Goal: Task Accomplishment & Management: Manage account settings

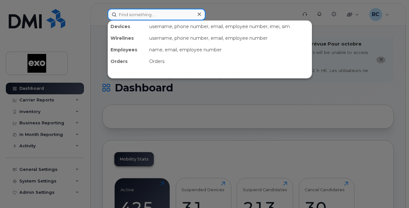
click at [147, 13] on input at bounding box center [157, 15] width 98 height 12
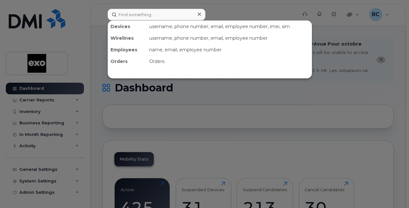
click at [200, 14] on icon at bounding box center [199, 14] width 3 height 5
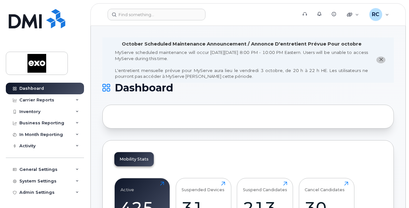
scroll to position [97, 0]
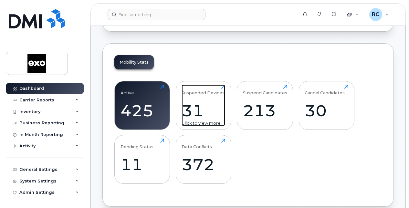
click at [199, 110] on div "31" at bounding box center [204, 110] width 44 height 19
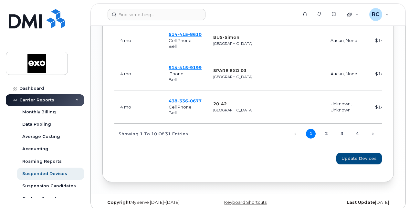
scroll to position [614, 0]
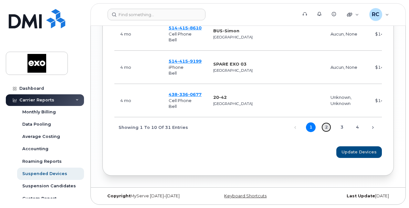
click at [328, 130] on link "2" at bounding box center [327, 128] width 10 height 10
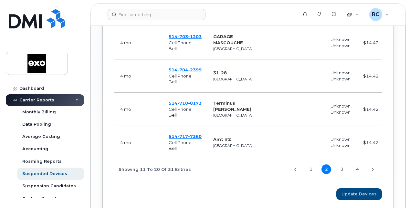
scroll to position [620, 0]
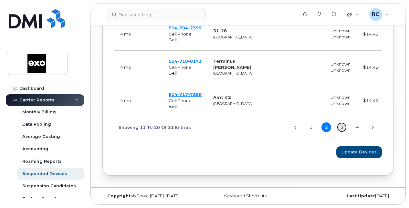
click at [341, 127] on link "3" at bounding box center [342, 128] width 10 height 10
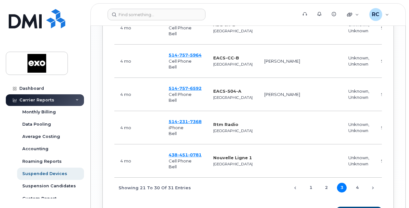
scroll to position [619, 0]
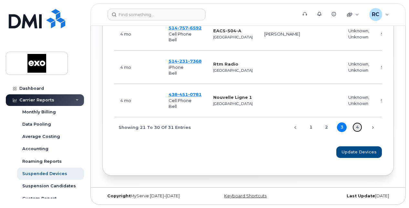
click at [358, 126] on link "4" at bounding box center [358, 128] width 10 height 10
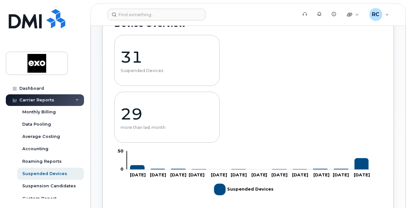
scroll to position [65, 0]
click at [139, 57] on p "31" at bounding box center [167, 56] width 93 height 19
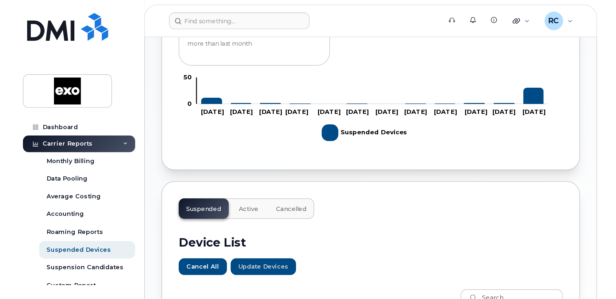
scroll to position [314, 0]
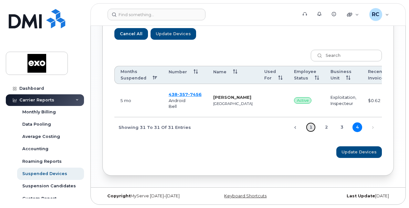
click at [309, 125] on link "1" at bounding box center [311, 128] width 10 height 10
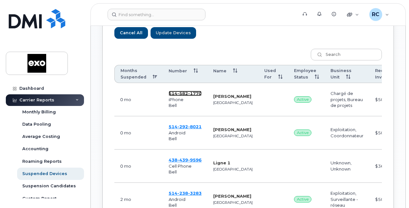
click at [182, 92] on span "582" at bounding box center [182, 93] width 11 height 5
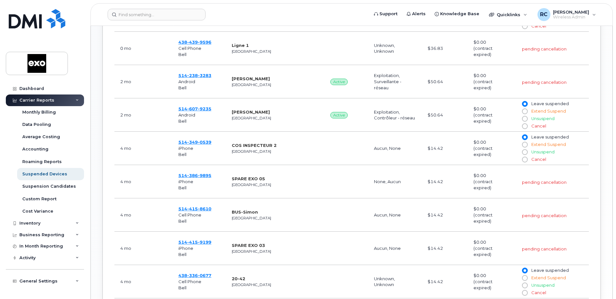
scroll to position [444, 0]
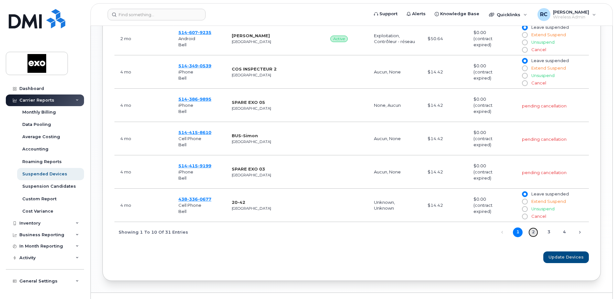
click at [409, 208] on link "2" at bounding box center [534, 232] width 10 height 10
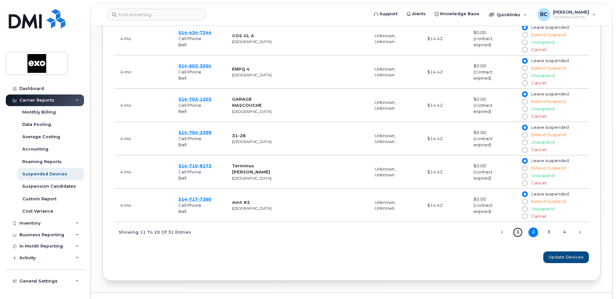
click at [409, 208] on link "1" at bounding box center [518, 232] width 10 height 10
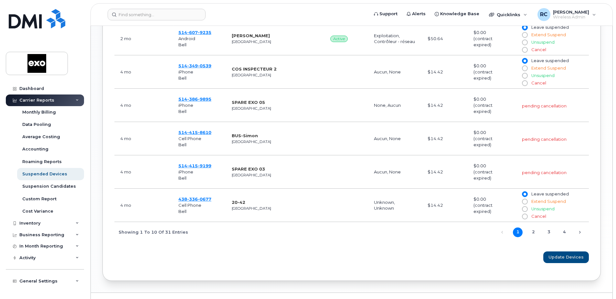
click at [409, 83] on input "Cancel" at bounding box center [524, 83] width 5 height 5
radio input "true"
click at [409, 208] on span "Update Devices" at bounding box center [566, 257] width 35 height 6
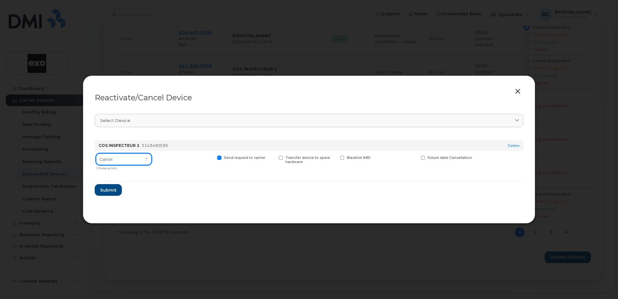
click at [145, 160] on select "Cancel Suspend - Extend Suspension Reactivate" at bounding box center [124, 159] width 56 height 12
click at [205, 177] on form "COS INSPECTEUR 2 5143490539 Delete Cancel Suspend - Extend Suspension Reactivat…" at bounding box center [309, 165] width 429 height 61
click at [114, 190] on span "Submit" at bounding box center [108, 190] width 16 height 6
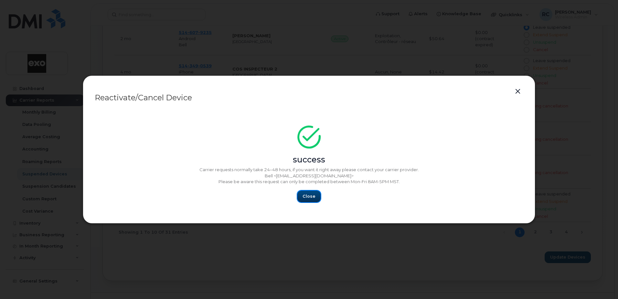
click at [299, 193] on button "Close" at bounding box center [308, 196] width 23 height 12
click at [311, 194] on span "Close" at bounding box center [309, 196] width 13 height 6
click at [409, 91] on button "button" at bounding box center [518, 91] width 10 height 9
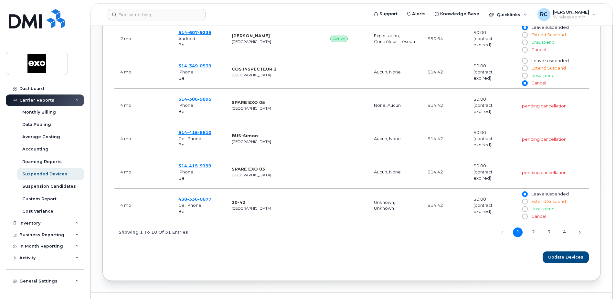
scroll to position [411, 0]
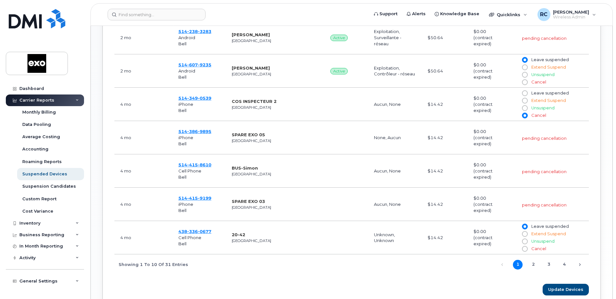
click at [409, 208] on input "Cancel" at bounding box center [524, 248] width 5 height 5
radio input "true"
click at [409, 208] on span "Update Devices" at bounding box center [566, 289] width 35 height 6
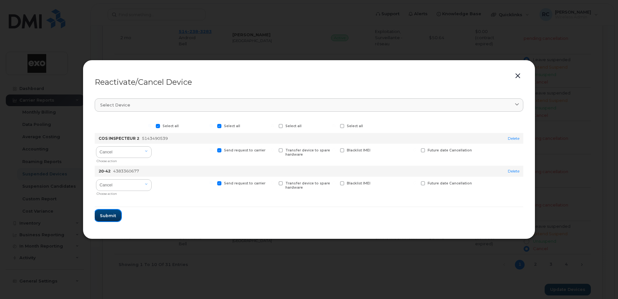
click at [107, 208] on span "Submit" at bounding box center [108, 215] width 16 height 6
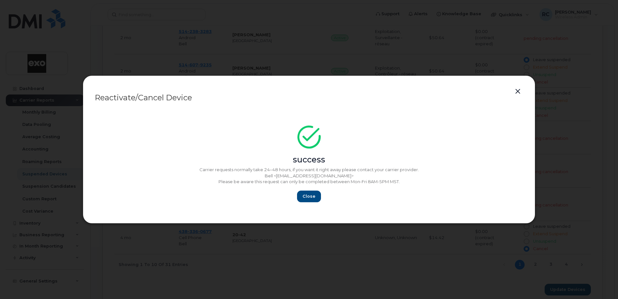
click at [409, 92] on button "button" at bounding box center [518, 91] width 10 height 9
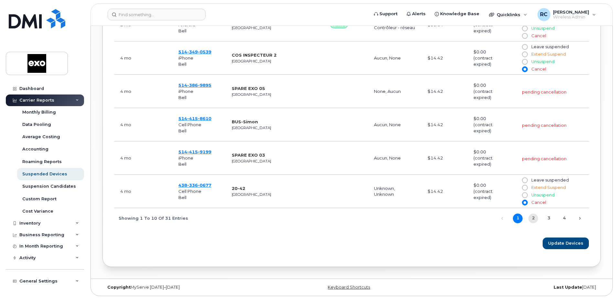
scroll to position [458, 0]
click at [409, 208] on link "2" at bounding box center [534, 218] width 10 height 10
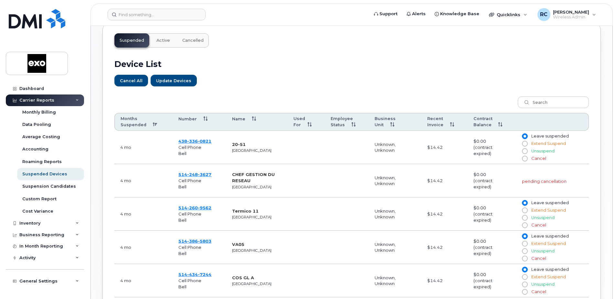
scroll to position [199, 0]
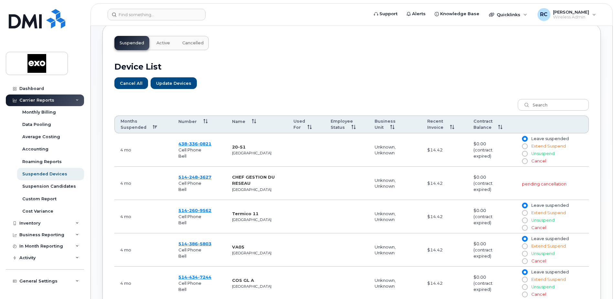
click at [409, 160] on input "Cancel" at bounding box center [524, 160] width 5 height 5
radio input "true"
click at [409, 208] on input "Cancel" at bounding box center [524, 227] width 5 height 5
radio input "true"
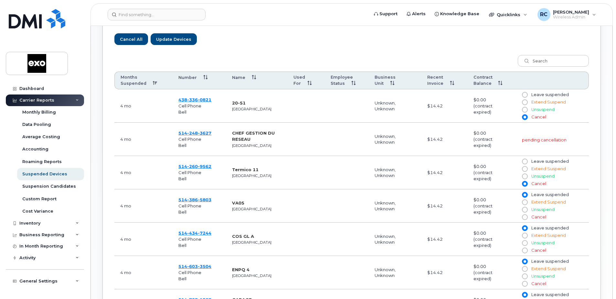
scroll to position [264, 0]
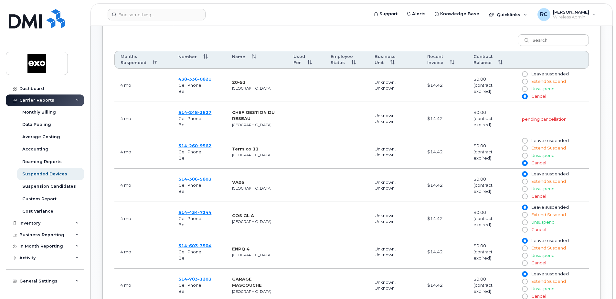
click at [409, 197] on input "Cancel" at bounding box center [524, 196] width 5 height 5
radio input "true"
click at [409, 208] on input "Cancel" at bounding box center [524, 229] width 5 height 5
radio input "true"
click at [409, 208] on input "Cancel" at bounding box center [524, 262] width 5 height 5
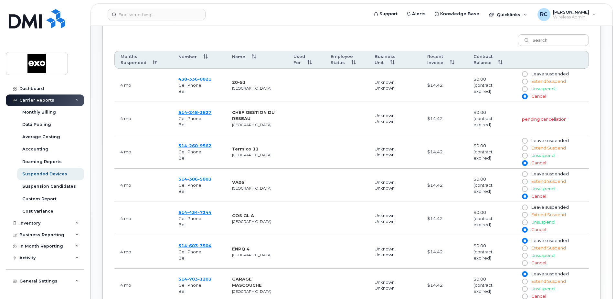
radio input "true"
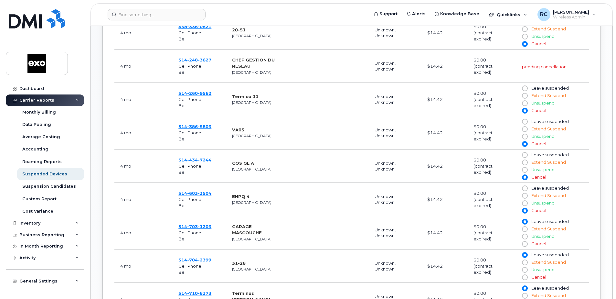
scroll to position [328, 0]
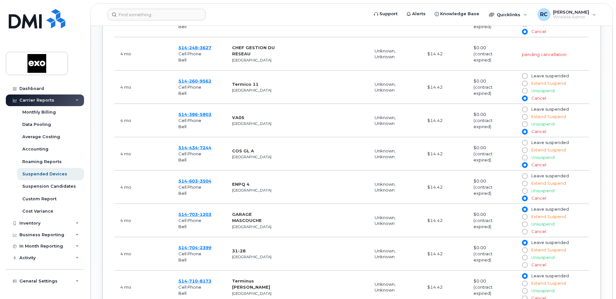
click at [409, 208] on input "Cancel" at bounding box center [524, 231] width 5 height 5
radio input "true"
click at [409, 208] on input "Cancel" at bounding box center [524, 264] width 5 height 5
radio input "true"
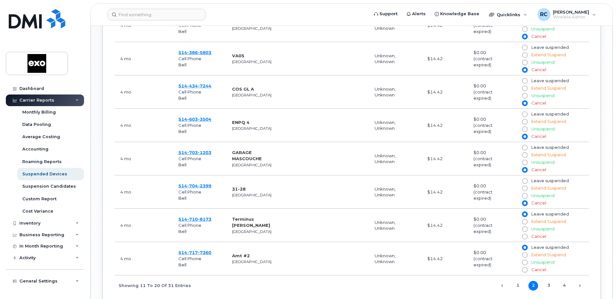
scroll to position [393, 0]
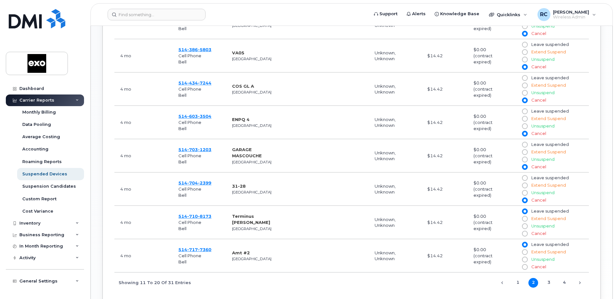
click at [409, 208] on td "Leave suspended Extend Suspend Unsuspend Cancel" at bounding box center [552, 255] width 73 height 33
click at [409, 208] on input "Cancel" at bounding box center [524, 233] width 5 height 5
radio input "true"
click at [409, 208] on input "Cancel" at bounding box center [524, 266] width 5 height 5
radio input "true"
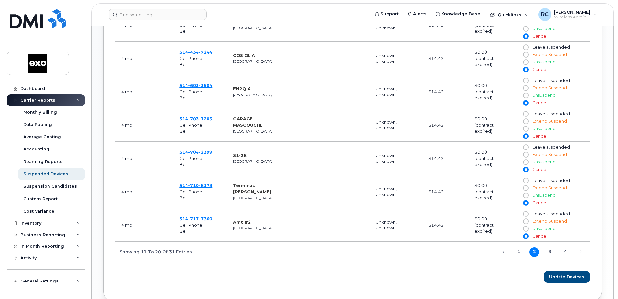
scroll to position [458, 0]
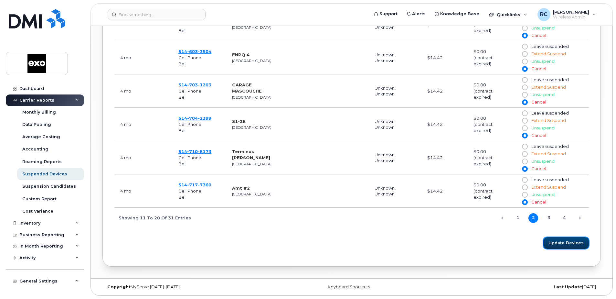
click at [409, 208] on span "Update Devices" at bounding box center [566, 243] width 35 height 6
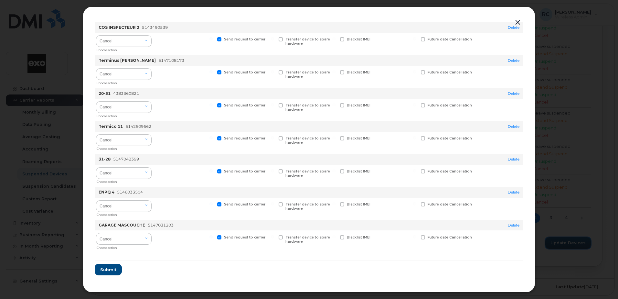
scroll to position [190, 0]
click at [108, 208] on span "Submit" at bounding box center [108, 269] width 16 height 6
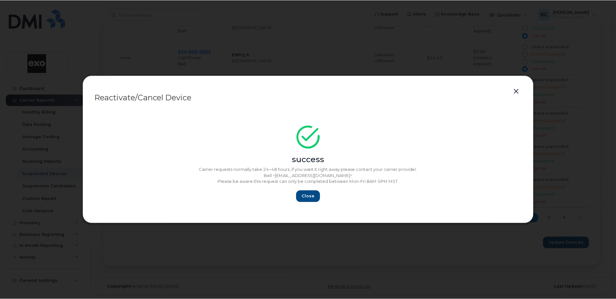
scroll to position [0, 0]
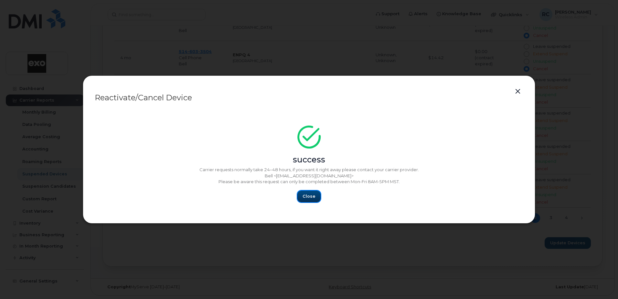
click at [314, 198] on span "Close" at bounding box center [309, 196] width 13 height 6
click at [314, 195] on span "Close" at bounding box center [309, 196] width 13 height 6
click at [409, 91] on button "button" at bounding box center [518, 91] width 10 height 9
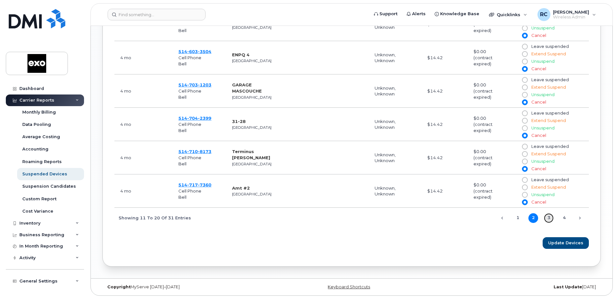
click at [409, 208] on link "3" at bounding box center [549, 218] width 10 height 10
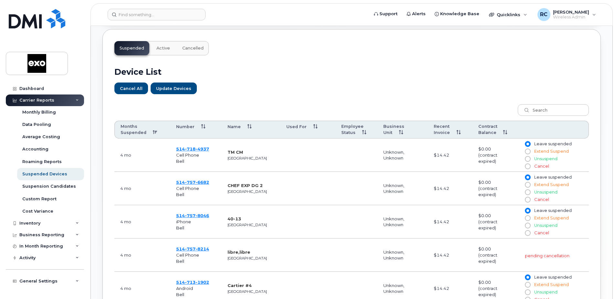
scroll to position [199, 0]
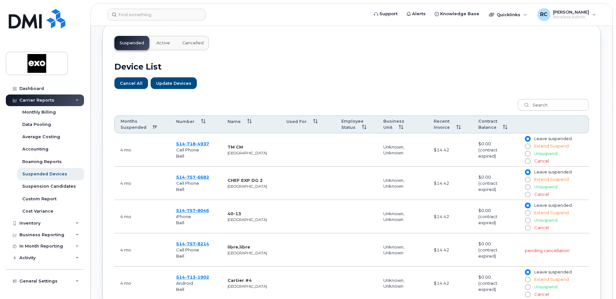
click at [409, 162] on span at bounding box center [528, 161] width 6 height 6
click at [409, 162] on input "Cancel" at bounding box center [527, 160] width 5 height 5
radio input "true"
click at [409, 191] on span at bounding box center [528, 194] width 6 height 6
click at [409, 192] on input "Cancel" at bounding box center [527, 194] width 5 height 5
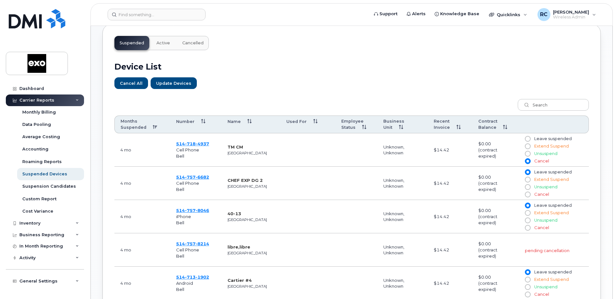
radio input "true"
click at [409, 208] on input "Cancel" at bounding box center [527, 227] width 5 height 5
radio input "true"
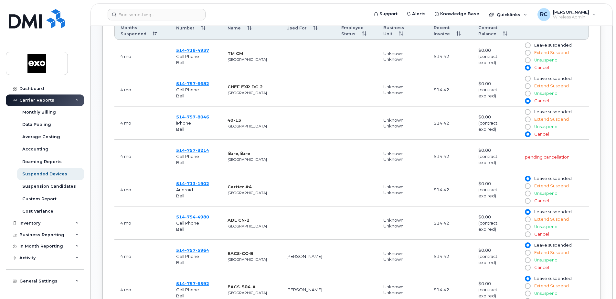
scroll to position [296, 0]
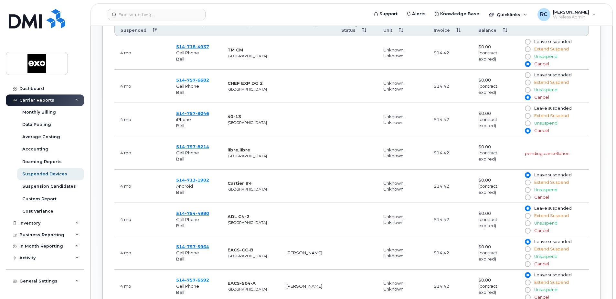
click at [409, 197] on input "Cancel" at bounding box center [527, 197] width 5 height 5
radio input "true"
click at [409, 208] on input "Cancel" at bounding box center [527, 230] width 5 height 5
radio input "true"
click at [409, 208] on input "Cancel" at bounding box center [527, 263] width 5 height 5
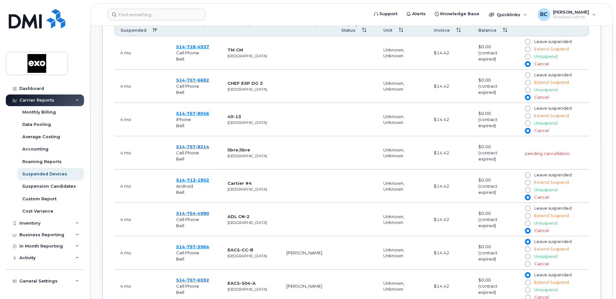
radio input "true"
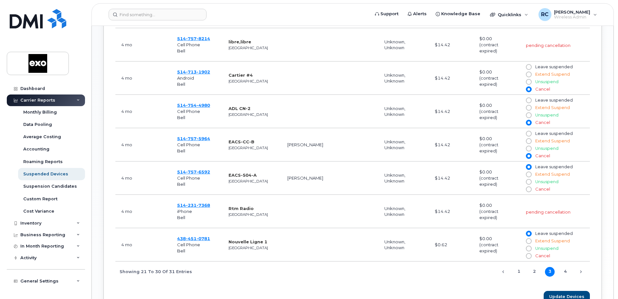
scroll to position [425, 0]
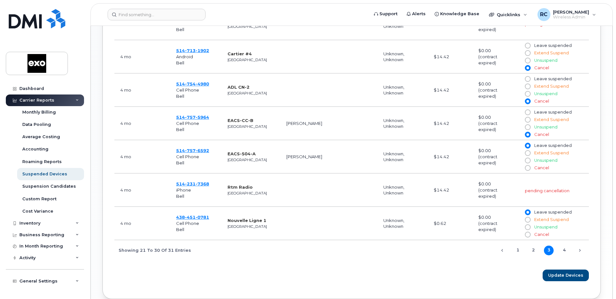
click at [409, 167] on input "Cancel" at bounding box center [527, 167] width 5 height 5
radio input "true"
click at [409, 208] on input "Cancel" at bounding box center [527, 234] width 5 height 5
radio input "true"
click at [409, 208] on span "Update Devices" at bounding box center [566, 275] width 35 height 6
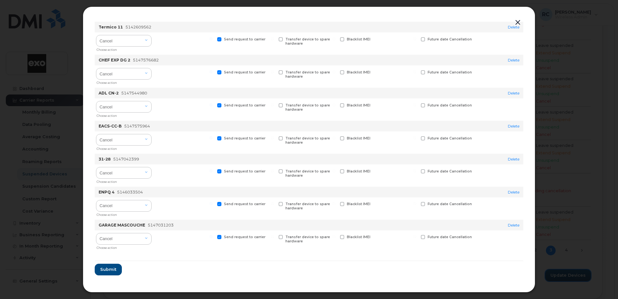
scroll to position [454, 0]
click at [115, 208] on span "Submit" at bounding box center [108, 268] width 16 height 6
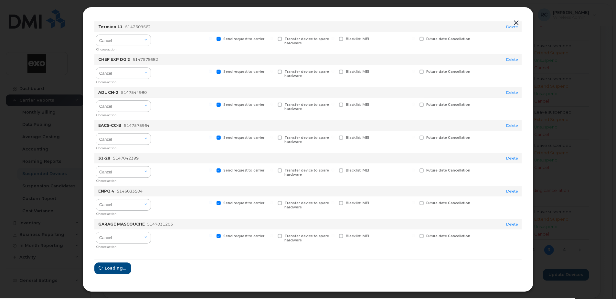
scroll to position [0, 0]
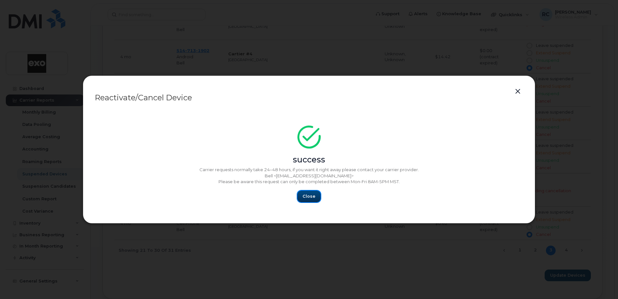
click at [312, 196] on span "Close" at bounding box center [309, 196] width 13 height 6
click at [409, 90] on button "button" at bounding box center [518, 91] width 10 height 9
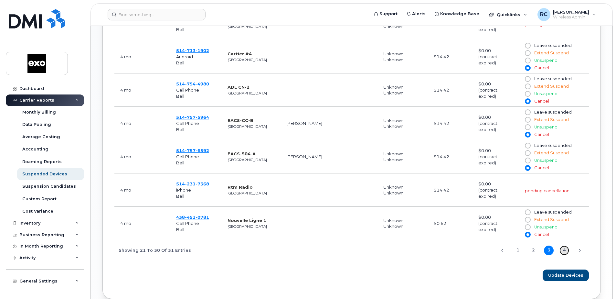
click at [409, 208] on link "4" at bounding box center [565, 250] width 10 height 10
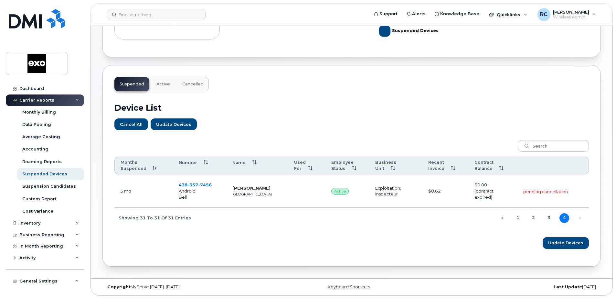
scroll to position [158, 0]
click at [409, 208] on link "1" at bounding box center [518, 218] width 10 height 10
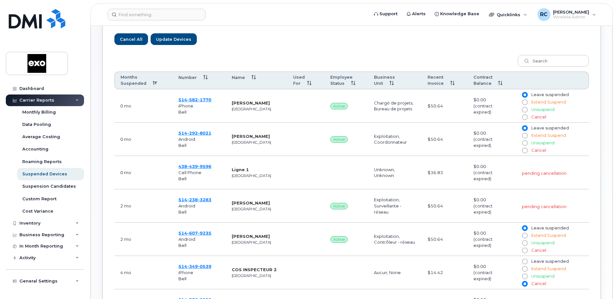
scroll to position [287, 0]
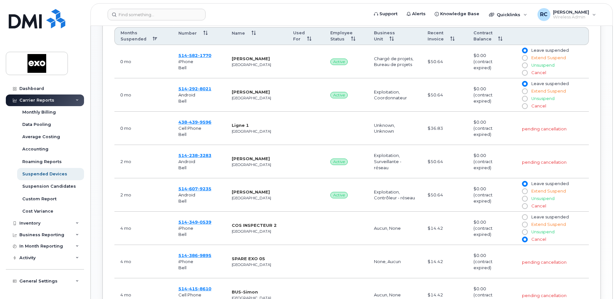
click at [409, 207] on input "Cancel" at bounding box center [524, 205] width 5 height 5
radio input "true"
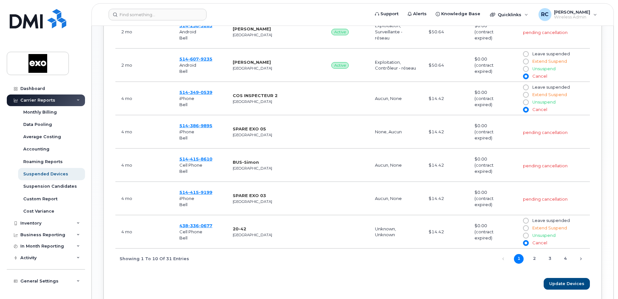
scroll to position [458, 0]
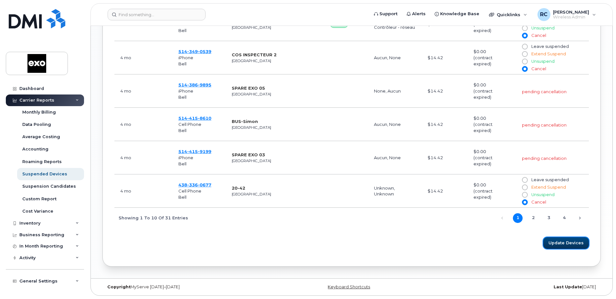
click at [409, 208] on span "Update Devices" at bounding box center [566, 243] width 35 height 6
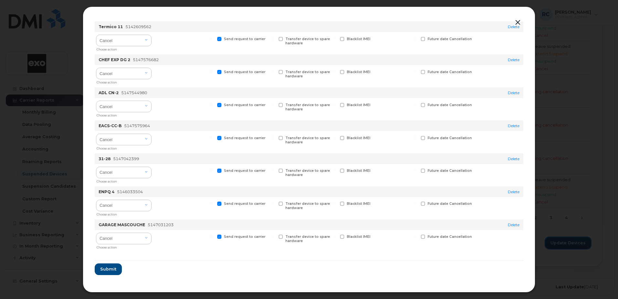
scroll to position [487, 0]
click at [113, 208] on span "Submit" at bounding box center [108, 268] width 16 height 6
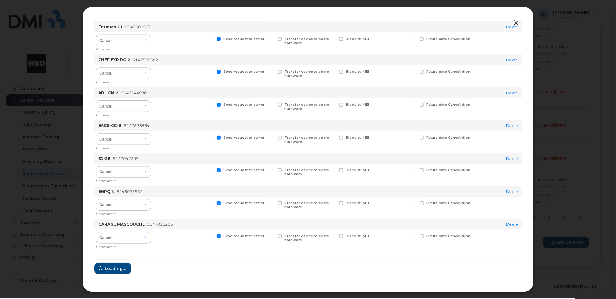
scroll to position [0, 0]
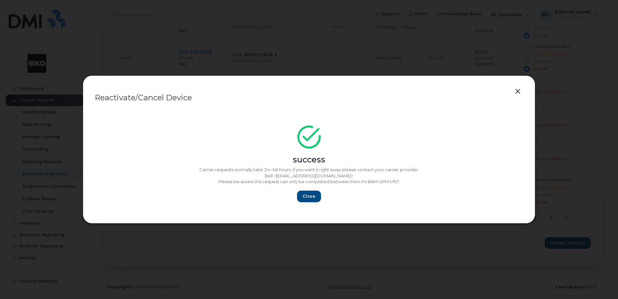
click at [409, 94] on button "button" at bounding box center [518, 91] width 10 height 9
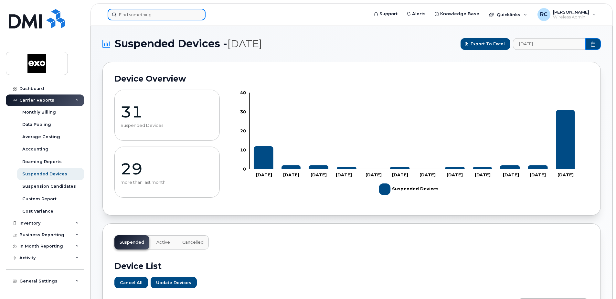
click at [140, 16] on input at bounding box center [157, 15] width 98 height 12
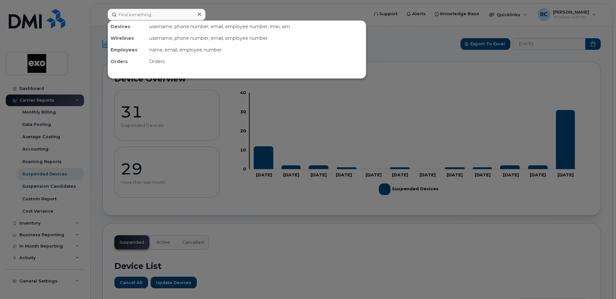
click at [124, 24] on div "Devices" at bounding box center [127, 27] width 39 height 12
click at [156, 16] on input at bounding box center [157, 15] width 98 height 12
paste input "5142080524"
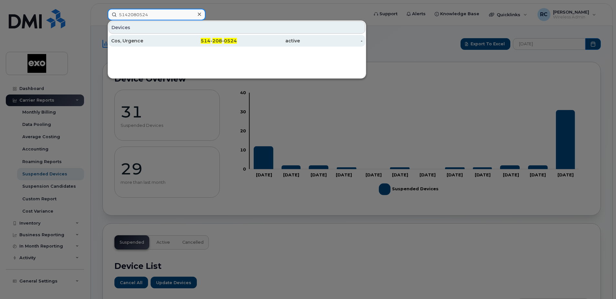
type input "5142080524"
click at [155, 42] on div "Cos, Urgence" at bounding box center [142, 41] width 63 height 6
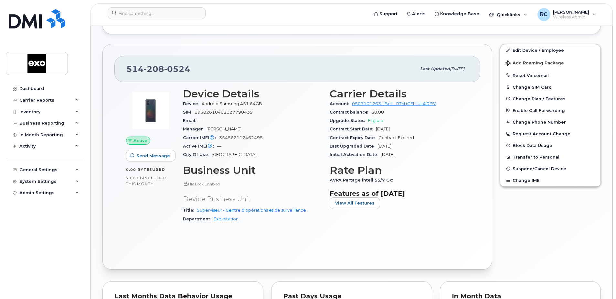
scroll to position [226, 0]
click at [516, 166] on span "Suspend/Cancel Device" at bounding box center [540, 168] width 54 height 5
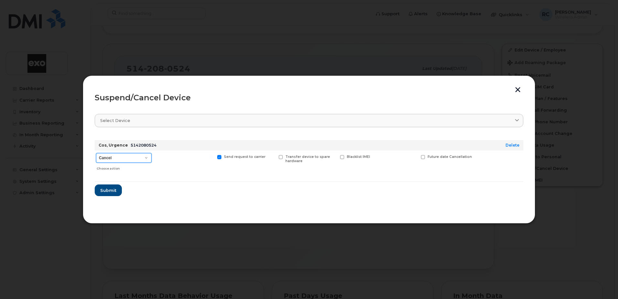
click at [150, 157] on select "Cancel Suspend - Extend Suspension Suspend - Reduced Rate Suspend - Full Rate S…" at bounding box center [124, 158] width 56 height 10
select select "[object Object]"
click at [96, 153] on select "Cancel Suspend - Extend Suspension Suspend - Reduced Rate Suspend - Full Rate S…" at bounding box center [124, 158] width 56 height 10
click at [150, 157] on input "Available for new activations/redeployments" at bounding box center [149, 156] width 3 height 3
checkbox input "true"
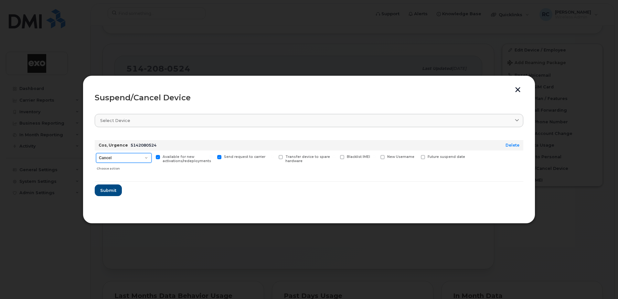
click at [149, 159] on select "Cancel Suspend - Extend Suspension Suspend - Reduced Rate Suspend - Full Rate S…" at bounding box center [124, 158] width 56 height 10
select select "[object Object]"
click at [96, 153] on select "Cancel Suspend - Extend Suspension Suspend - Reduced Rate Suspend - Full Rate S…" at bounding box center [124, 158] width 56 height 10
click at [148, 157] on input "Available for new activations/redeployments" at bounding box center [149, 156] width 3 height 3
checkbox input "false"
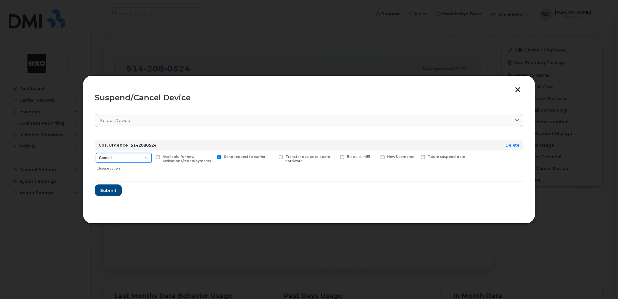
click at [145, 158] on select "Cancel Suspend - Extend Suspension Suspend - Reduced Rate Suspend - Full Rate S…" at bounding box center [124, 158] width 56 height 10
select select "[object Object]"
click at [96, 153] on select "Cancel Suspend - Extend Suspension Suspend - Reduced Rate Suspend - Full Rate S…" at bounding box center [124, 158] width 56 height 10
click at [111, 187] on span "Submit" at bounding box center [108, 190] width 16 height 6
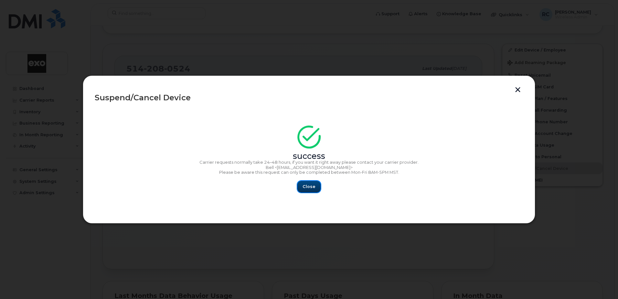
click at [311, 187] on span "Close" at bounding box center [309, 186] width 13 height 6
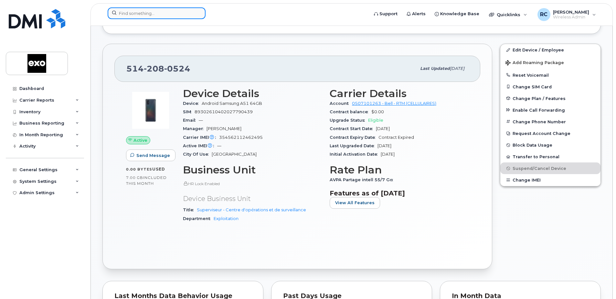
click at [126, 15] on input at bounding box center [157, 13] width 98 height 12
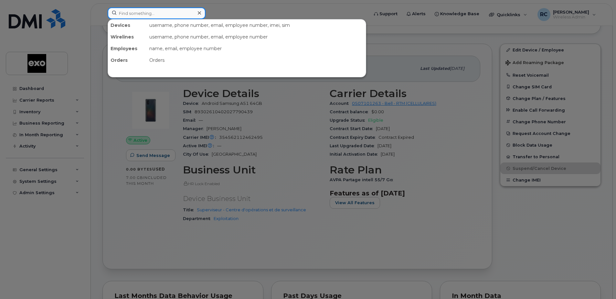
paste input "5143863371"
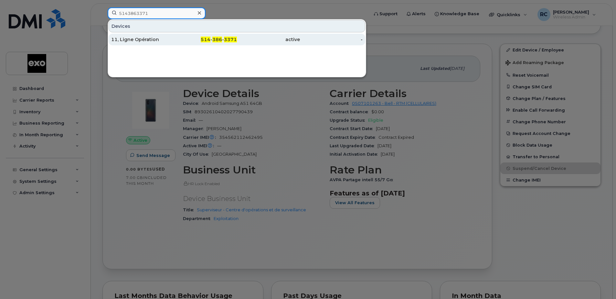
type input "5143863371"
click at [138, 37] on div "11, Ligne Opération" at bounding box center [142, 39] width 63 height 6
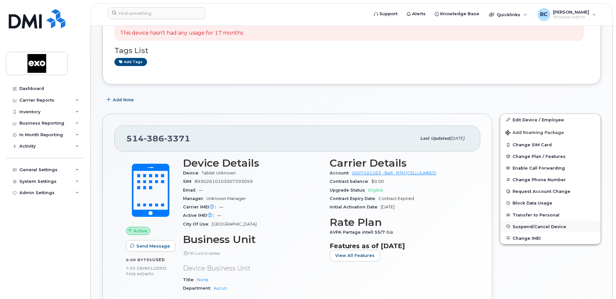
scroll to position [97, 0]
click at [532, 226] on span "Suspend/Cancel Device" at bounding box center [540, 225] width 54 height 5
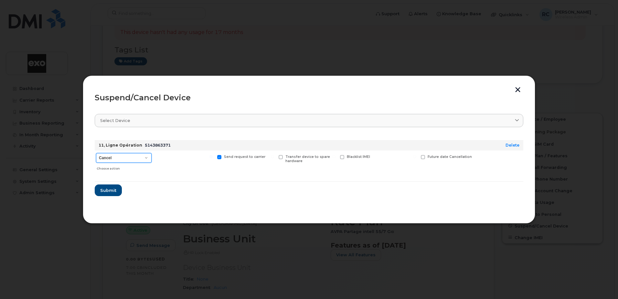
click at [146, 159] on select "Cancel Suspend - Extend Suspension Suspend - Reduced Rate Suspend - Full Rate S…" at bounding box center [124, 158] width 56 height 10
select select "[object Object]"
click at [96, 153] on select "Cancel Suspend - Extend Suspension Suspend - Reduced Rate Suspend - Full Rate S…" at bounding box center [124, 158] width 56 height 10
click at [106, 193] on span "Submit" at bounding box center [108, 190] width 16 height 6
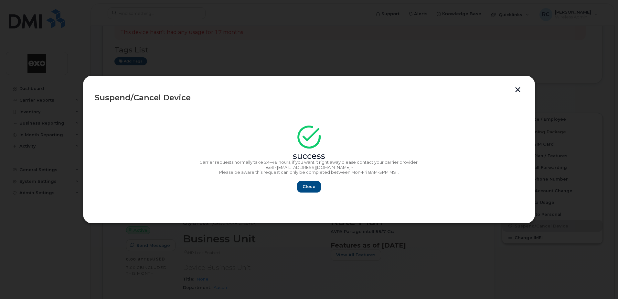
click at [519, 90] on button "button" at bounding box center [518, 90] width 10 height 7
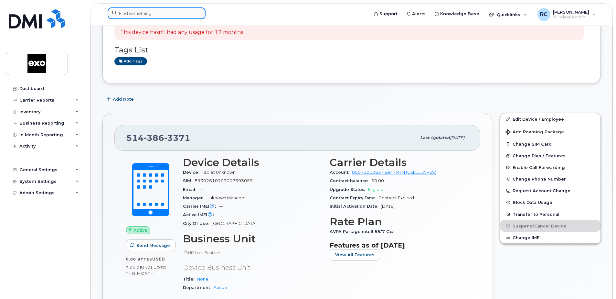
click at [140, 16] on input at bounding box center [157, 13] width 98 height 12
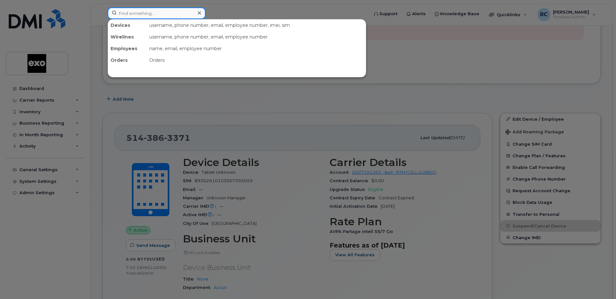
paste input "4382708520"
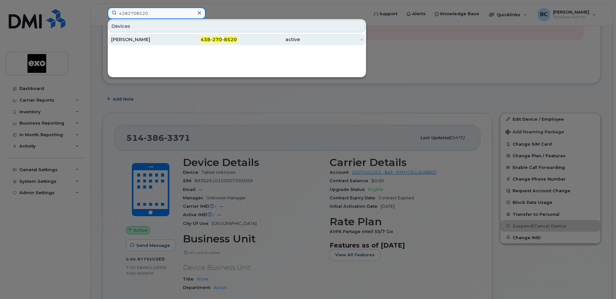
type input "4382708520"
click at [153, 40] on div "Clouâtre, Frédérik" at bounding box center [142, 39] width 63 height 6
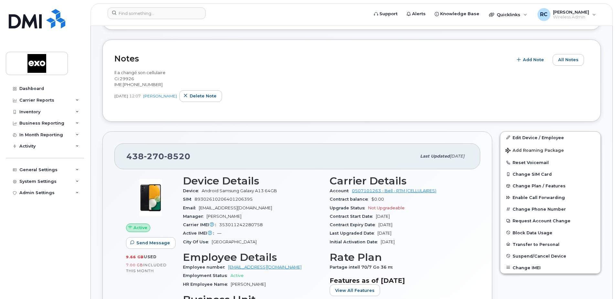
scroll to position [162, 0]
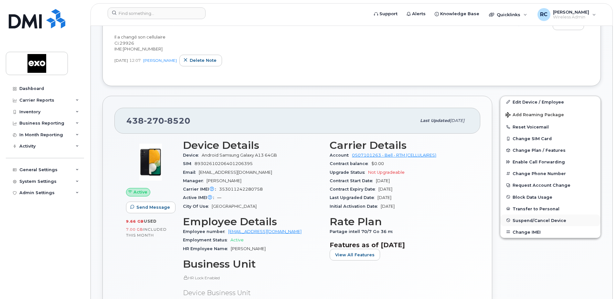
click at [533, 219] on span "Suspend/Cancel Device" at bounding box center [540, 220] width 54 height 5
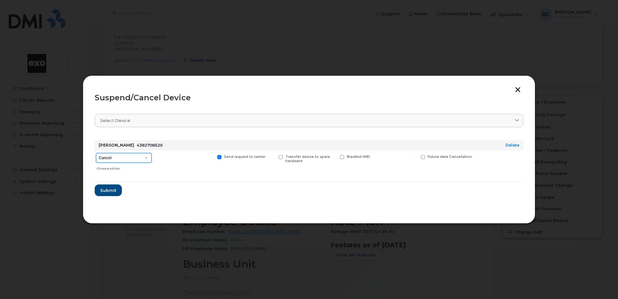
click at [149, 157] on select "Cancel Suspend - Extend Suspension Suspend - Reduced Rate Suspend - Full Rate S…" at bounding box center [124, 158] width 56 height 10
select select "[object Object]"
click at [96, 153] on select "Cancel Suspend - Extend Suspension Suspend - Reduced Rate Suspend - Full Rate S…" at bounding box center [124, 158] width 56 height 10
click at [109, 192] on span "Submit" at bounding box center [108, 190] width 16 height 6
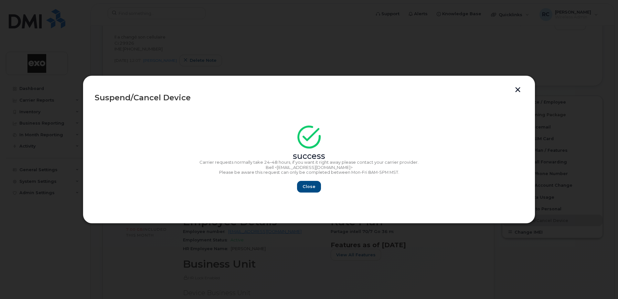
click at [517, 93] on button "button" at bounding box center [518, 90] width 10 height 7
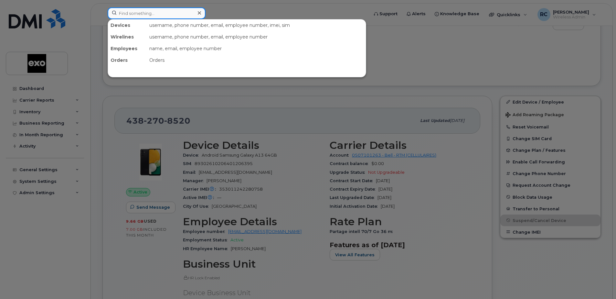
click at [146, 16] on input at bounding box center [157, 13] width 98 height 12
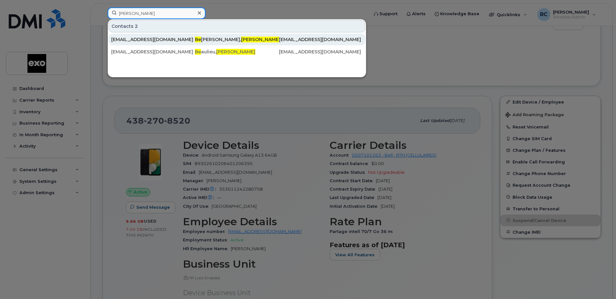
type input "laurent be"
click at [133, 39] on div "[EMAIL_ADDRESS][DOMAIN_NAME]" at bounding box center [153, 39] width 84 height 6
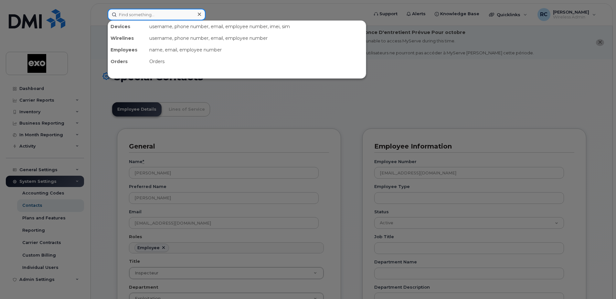
click at [139, 15] on input at bounding box center [157, 15] width 98 height 12
click at [161, 17] on input at bounding box center [157, 15] width 98 height 12
paste input "4383576592"
type input "4383576592"
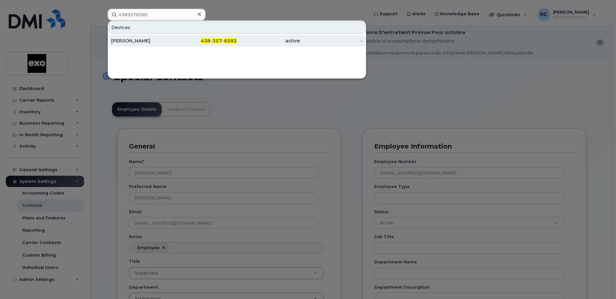
click at [148, 40] on div "Beaudry, Laurent" at bounding box center [142, 41] width 63 height 6
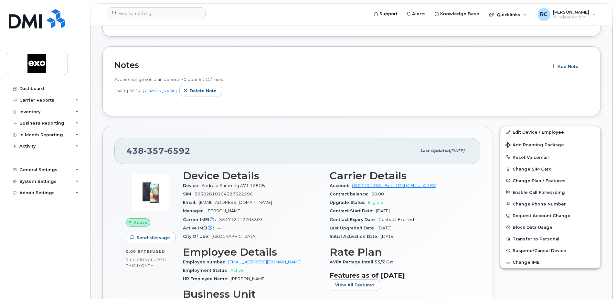
scroll to position [226, 0]
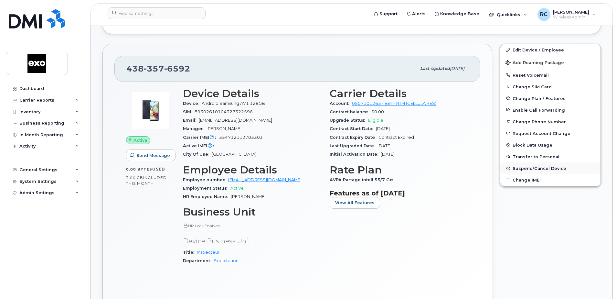
click at [542, 167] on span "Suspend/Cancel Device" at bounding box center [540, 168] width 54 height 5
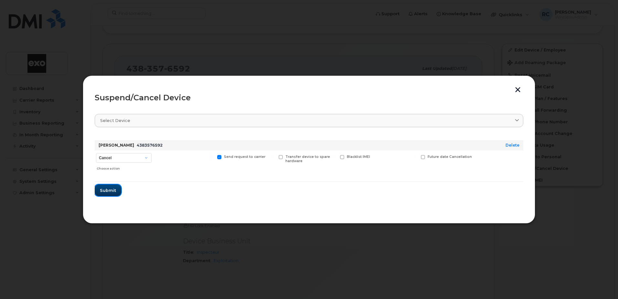
click at [106, 191] on span "Submit" at bounding box center [108, 190] width 16 height 6
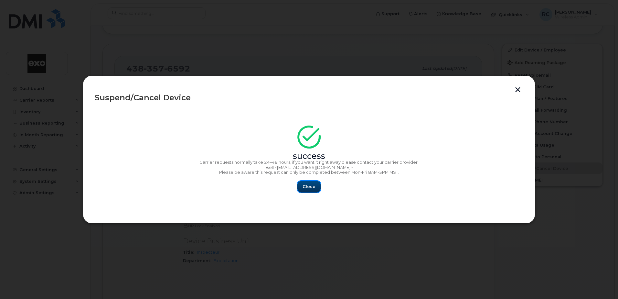
click at [316, 186] on button "Close" at bounding box center [308, 187] width 23 height 12
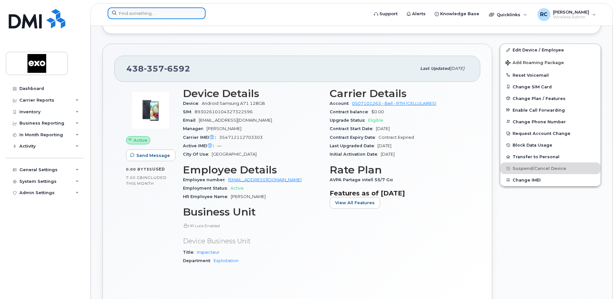
click at [156, 9] on input at bounding box center [157, 13] width 98 height 12
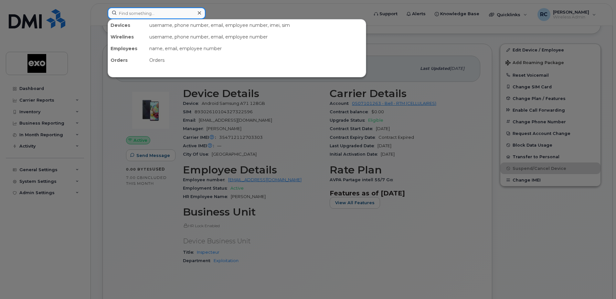
paste input "4383577198"
type input "4383577198"
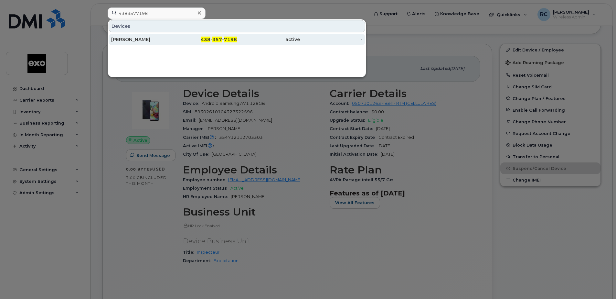
click at [142, 41] on div "[PERSON_NAME]" at bounding box center [142, 39] width 63 height 6
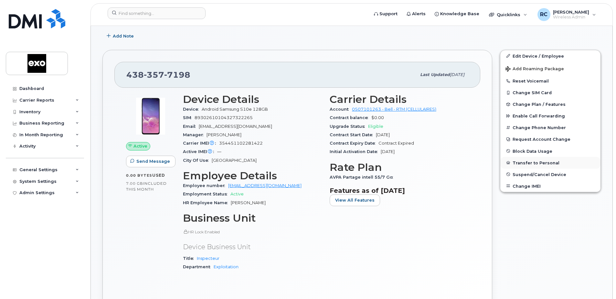
scroll to position [162, 0]
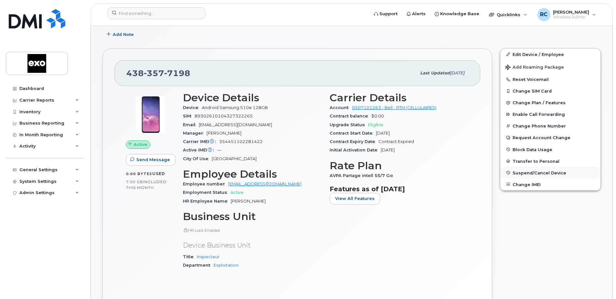
click at [524, 171] on span "Suspend/Cancel Device" at bounding box center [540, 172] width 54 height 5
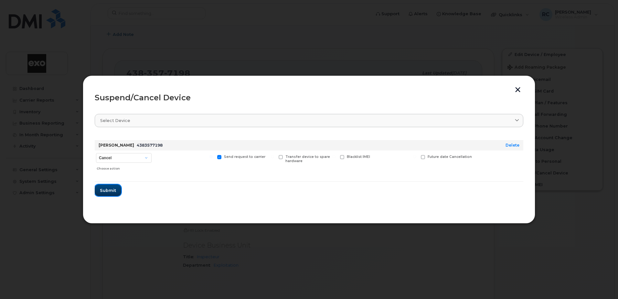
click at [107, 188] on span "Submit" at bounding box center [108, 190] width 16 height 6
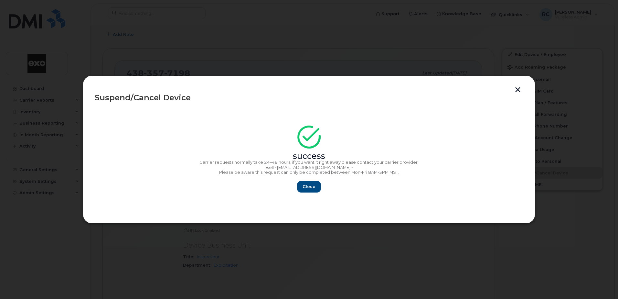
click at [522, 90] on button "button" at bounding box center [518, 90] width 10 height 7
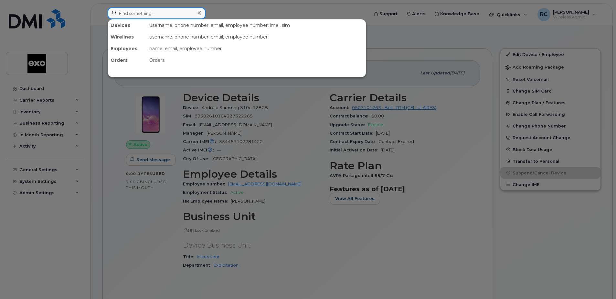
click at [142, 14] on input at bounding box center [157, 13] width 98 height 12
paste input "4384394212"
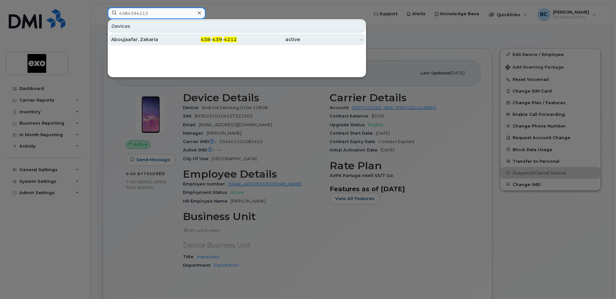
type input "4384394212"
click at [148, 38] on div "Aboujaafar, Zakaria" at bounding box center [142, 39] width 63 height 6
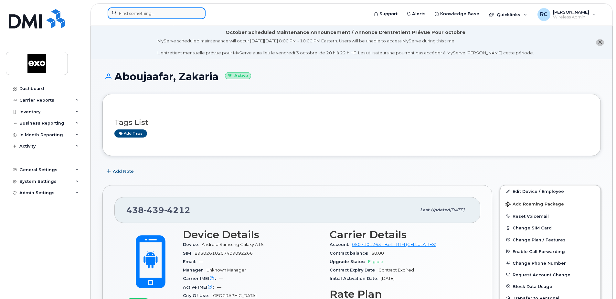
click at [151, 16] on input at bounding box center [157, 13] width 98 height 12
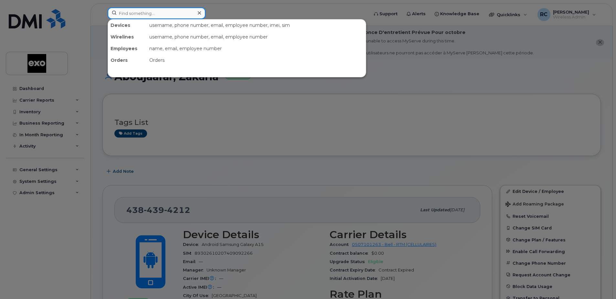
paste input "4384689181"
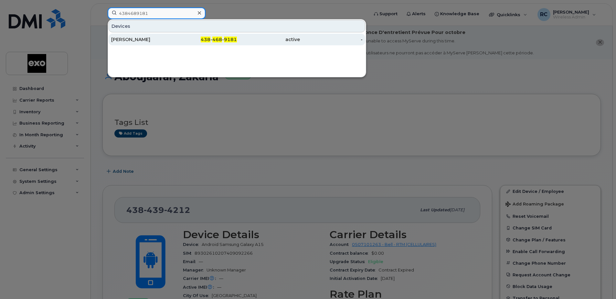
type input "4384689181"
click at [141, 38] on div "Voghel, Caroline" at bounding box center [142, 39] width 63 height 6
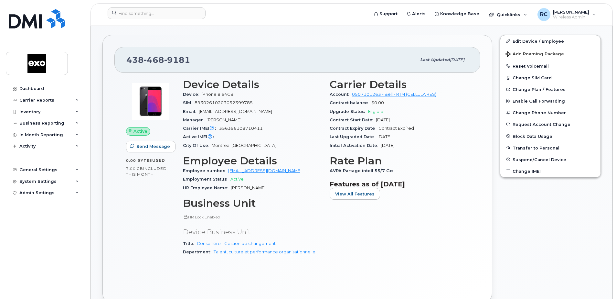
scroll to position [259, 0]
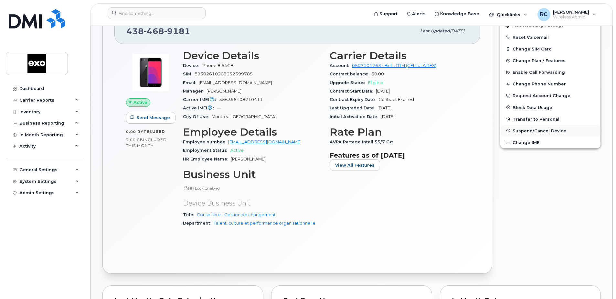
click at [533, 130] on span "Suspend/Cancel Device" at bounding box center [540, 130] width 54 height 5
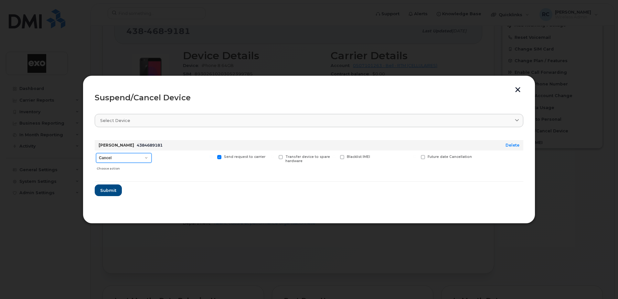
click at [150, 156] on select "Cancel Suspend - Extend Suspension Suspend - Reduced Rate Suspend - Full Rate S…" at bounding box center [124, 158] width 56 height 10
click at [203, 158] on div at bounding box center [185, 161] width 60 height 23
click at [108, 189] on span "Submit" at bounding box center [108, 190] width 16 height 6
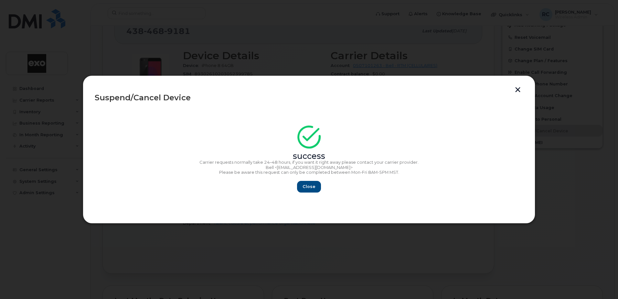
click at [518, 91] on button "button" at bounding box center [518, 90] width 10 height 7
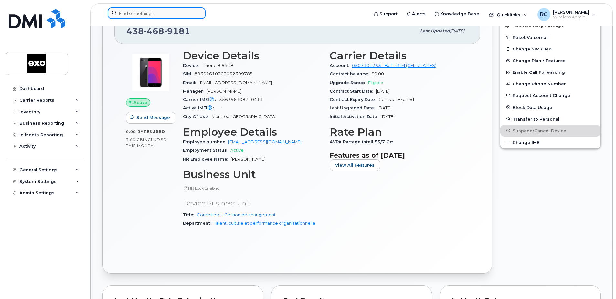
click at [151, 10] on input at bounding box center [157, 13] width 98 height 12
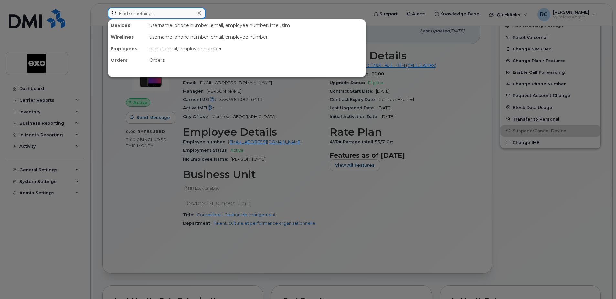
paste input "5142364190"
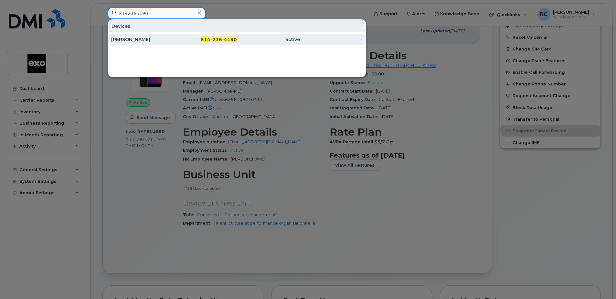
type input "5142364190"
click at [116, 41] on div "[PERSON_NAME]" at bounding box center [142, 39] width 63 height 6
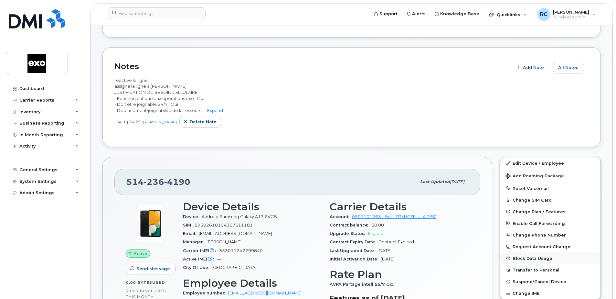
scroll to position [323, 0]
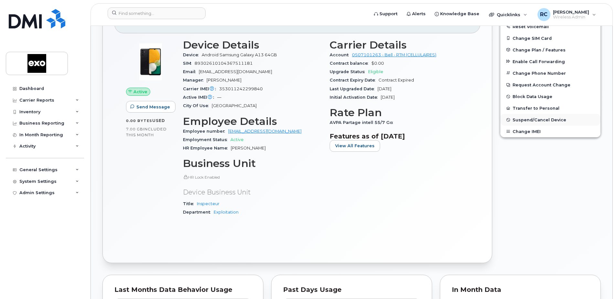
click at [534, 117] on span "Suspend/Cancel Device" at bounding box center [540, 119] width 54 height 5
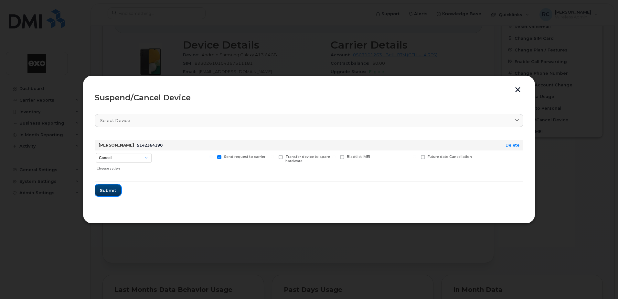
click at [106, 191] on span "Submit" at bounding box center [108, 190] width 16 height 6
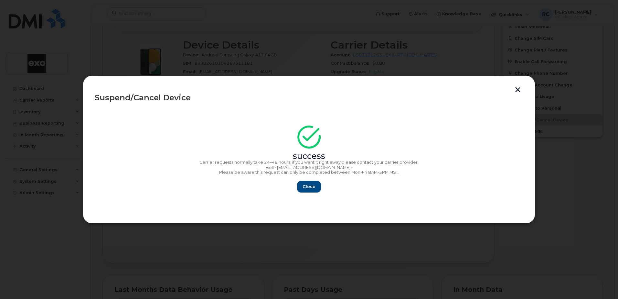
click at [517, 89] on button "button" at bounding box center [518, 90] width 10 height 7
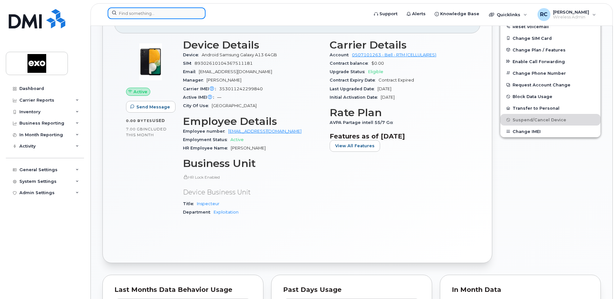
click at [152, 14] on input at bounding box center [157, 13] width 98 height 12
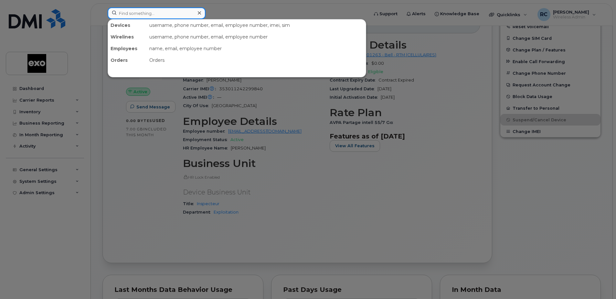
click at [137, 10] on input at bounding box center [157, 13] width 98 height 12
paste input "5147939113"
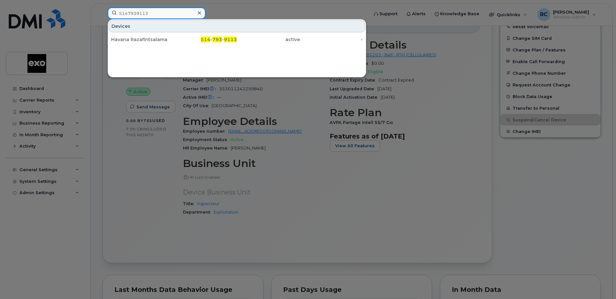
type input "5147939113"
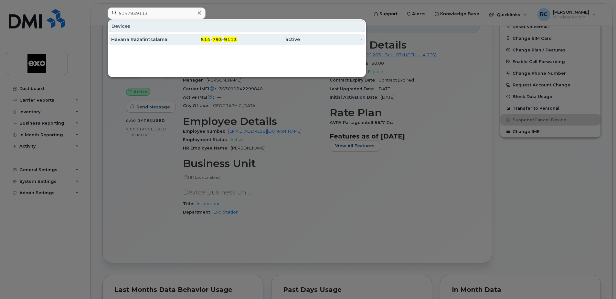
click at [162, 40] on div "Havana Razafintsalama" at bounding box center [142, 39] width 63 height 6
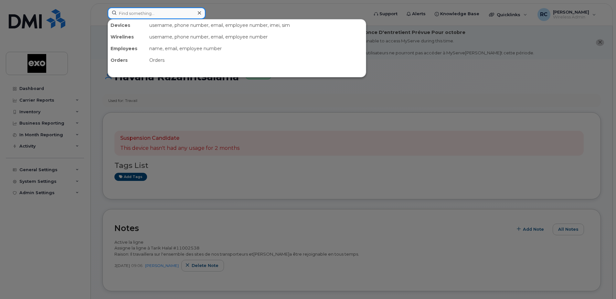
click at [148, 17] on input at bounding box center [157, 13] width 98 height 12
paste input "4383576984"
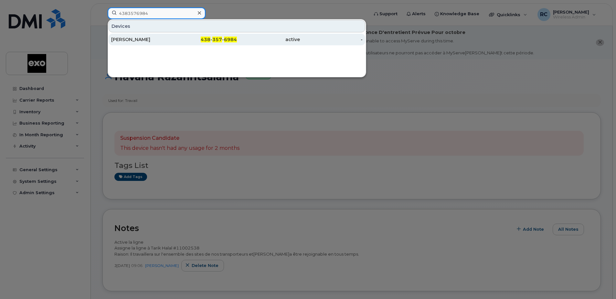
type input "4383576984"
click at [141, 40] on div "Carrière, Jean François" at bounding box center [142, 39] width 63 height 6
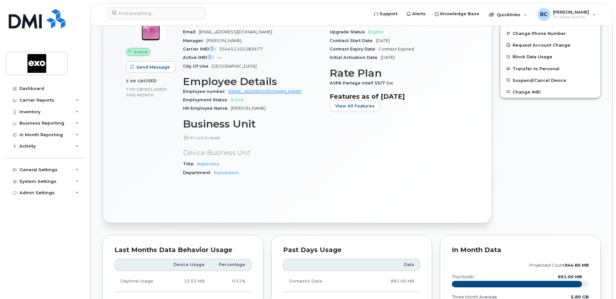
scroll to position [291, 0]
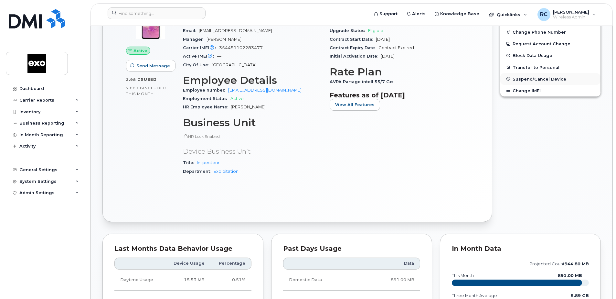
click at [533, 80] on span "Suspend/Cancel Device" at bounding box center [540, 78] width 54 height 5
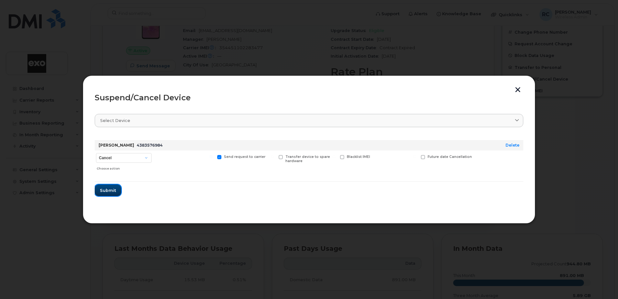
click at [103, 189] on span "Submit" at bounding box center [108, 190] width 16 height 6
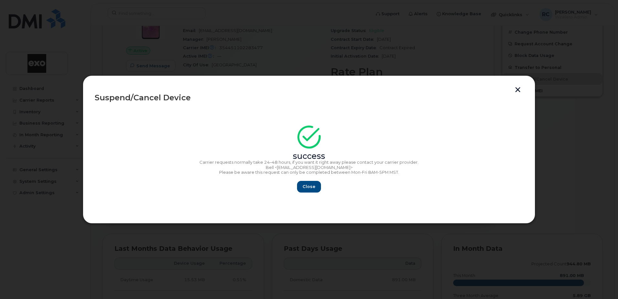
click at [516, 86] on div "Suspend/Cancel Device success Carrier requests normally take 24–48 hours, if yo…" at bounding box center [309, 149] width 453 height 148
click at [520, 90] on button "button" at bounding box center [518, 90] width 10 height 7
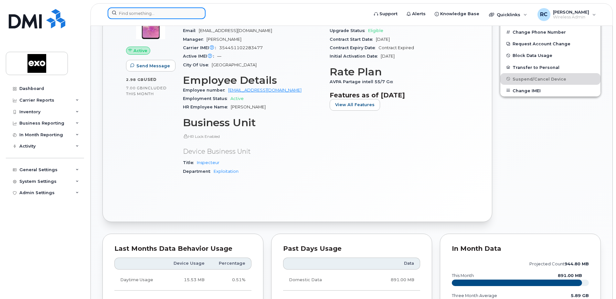
click at [156, 11] on input at bounding box center [157, 13] width 98 height 12
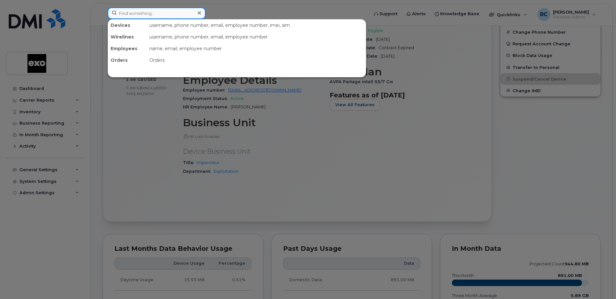
click at [156, 10] on input at bounding box center [157, 13] width 98 height 12
paste input "4383577231"
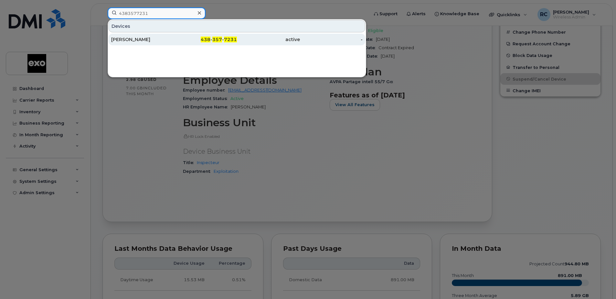
type input "4383577231"
click at [143, 38] on div "Pierre, Alfred Daniel" at bounding box center [142, 39] width 63 height 6
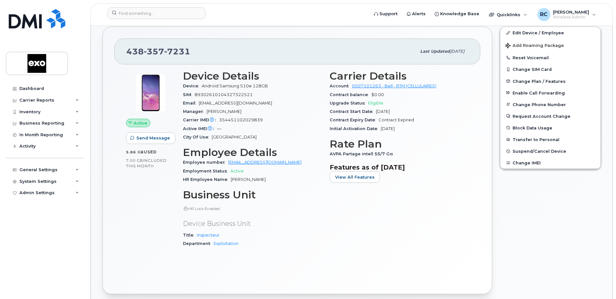
scroll to position [162, 0]
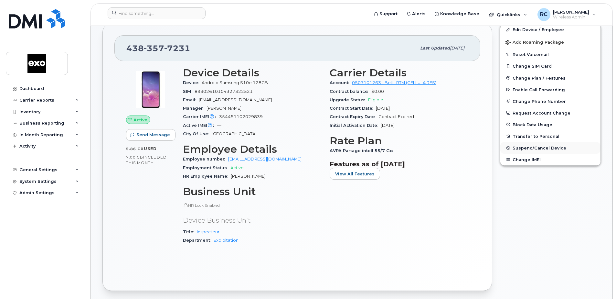
click at [536, 149] on span "Suspend/Cancel Device" at bounding box center [540, 147] width 54 height 5
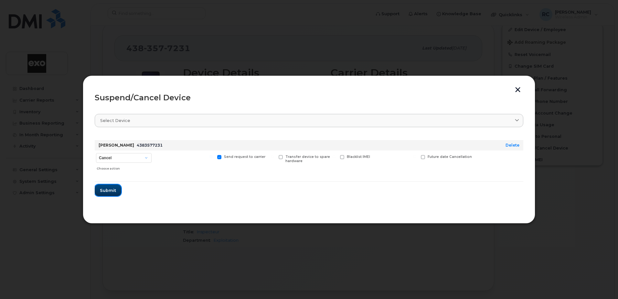
click at [112, 188] on span "Submit" at bounding box center [108, 190] width 16 height 6
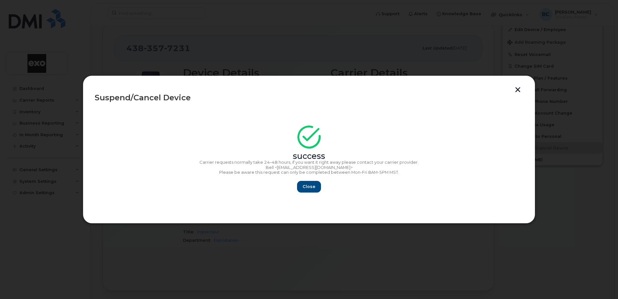
click at [519, 92] on button "button" at bounding box center [518, 90] width 10 height 7
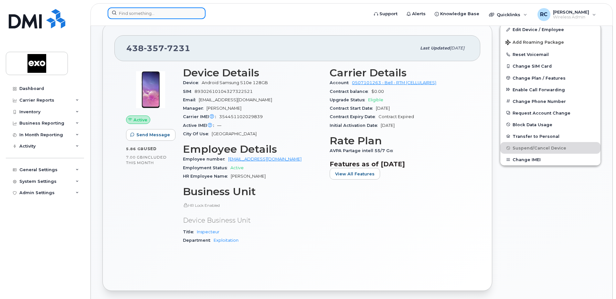
click at [164, 16] on input at bounding box center [157, 13] width 98 height 12
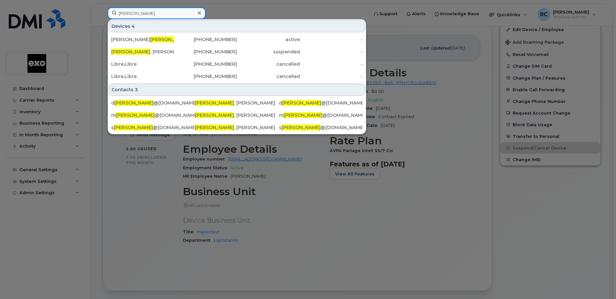
type input "[PERSON_NAME]"
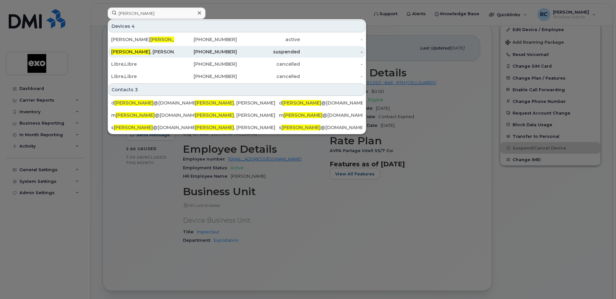
click at [131, 53] on div "[PERSON_NAME]" at bounding box center [142, 51] width 63 height 6
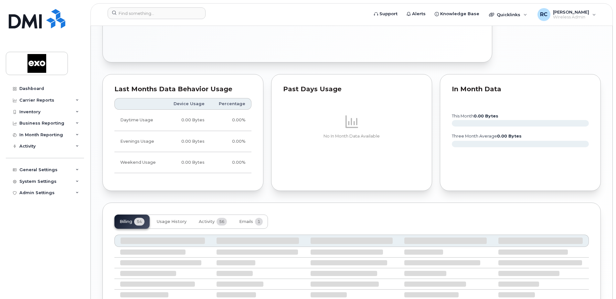
scroll to position [604, 0]
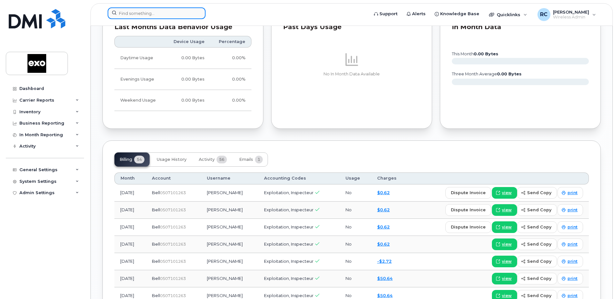
click at [148, 16] on input at bounding box center [157, 13] width 98 height 12
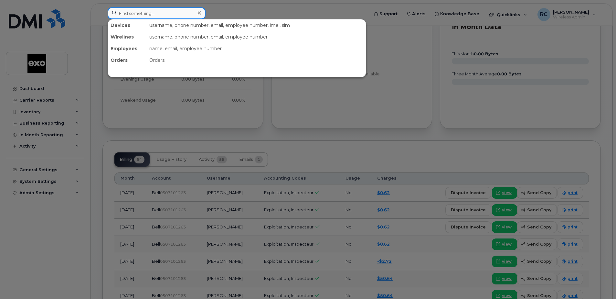
paste input "4383577456"
type input "4383577456"
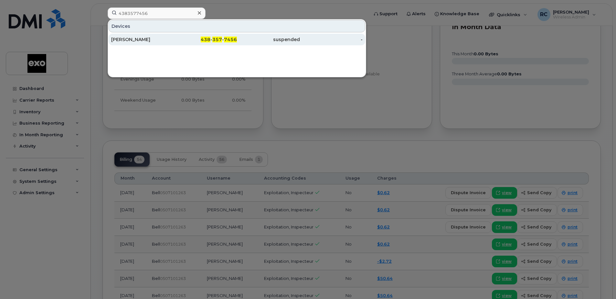
click at [138, 42] on div "[PERSON_NAME]" at bounding box center [142, 39] width 63 height 6
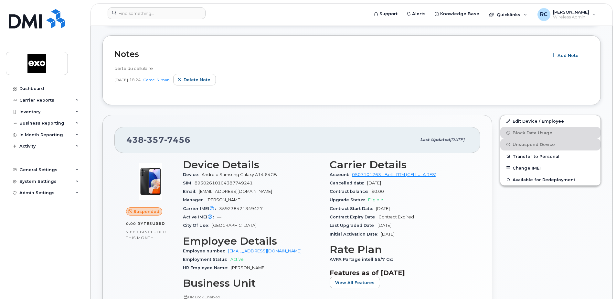
scroll to position [87, 0]
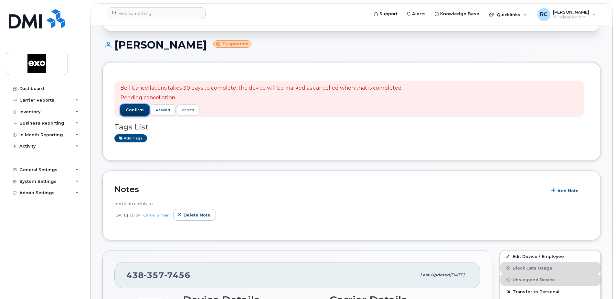
click at [126, 108] on span "confirm" at bounding box center [135, 110] width 18 height 6
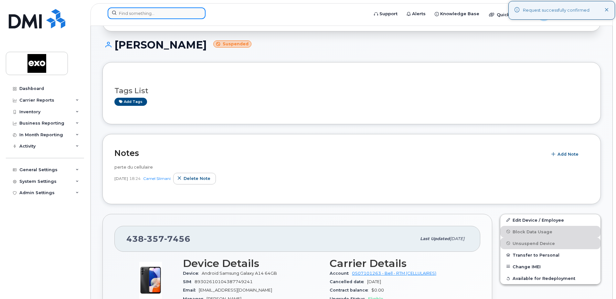
click at [131, 11] on input at bounding box center [157, 13] width 98 height 12
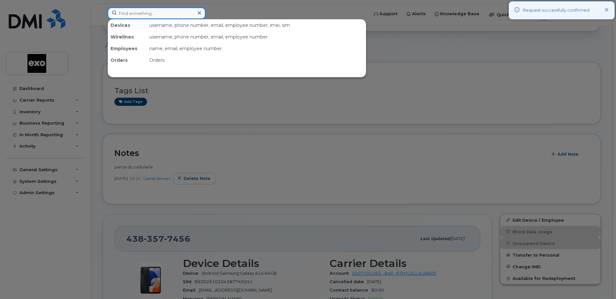
paste input "4384399596"
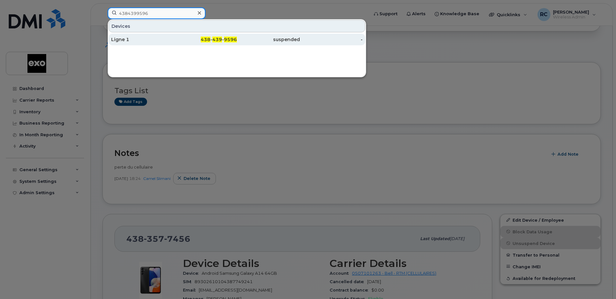
type input "4384399596"
click at [116, 41] on div "Ligne 1" at bounding box center [142, 39] width 63 height 6
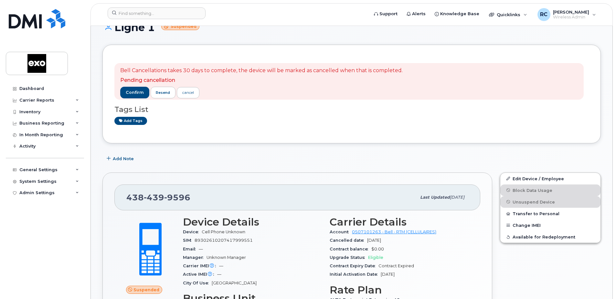
scroll to position [65, 0]
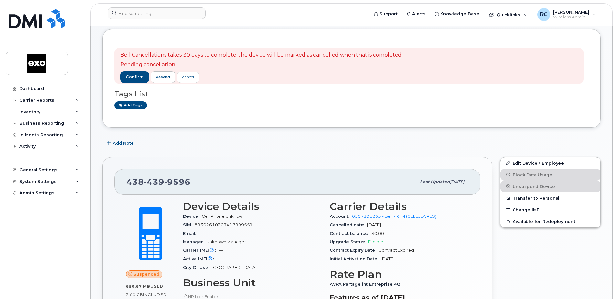
click at [159, 5] on header "Support Alerts Knowledge Base Quicklinks Suspend / Cancel Device Change SIM Car…" at bounding box center [352, 14] width 522 height 23
click at [153, 15] on input at bounding box center [157, 13] width 98 height 12
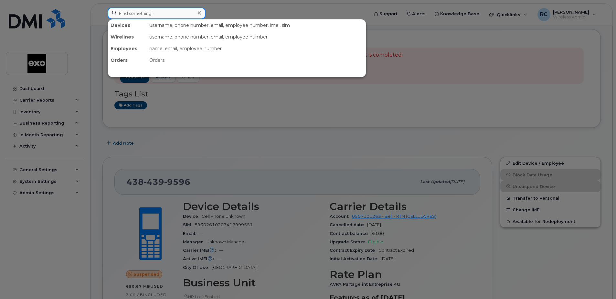
paste input "4384510781"
type input "4384510781"
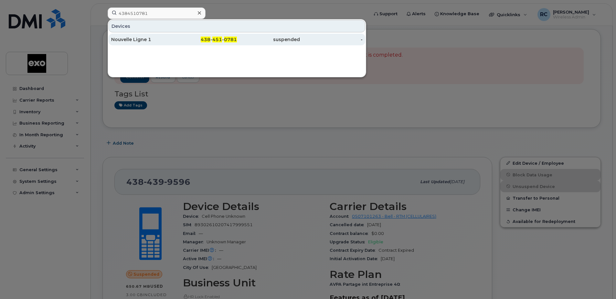
click at [136, 40] on div "Nouvelle Ligne 1" at bounding box center [142, 39] width 63 height 6
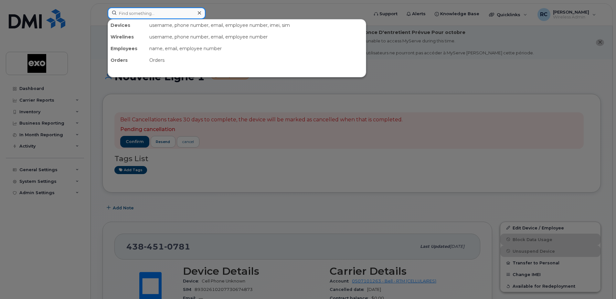
click at [147, 14] on input at bounding box center [157, 13] width 98 height 12
paste input "5142383283"
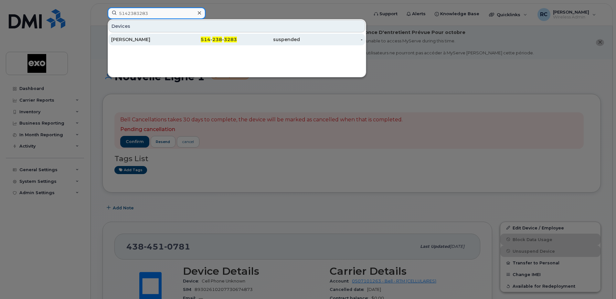
type input "5142383283"
click at [145, 37] on div "Laurent Warlet" at bounding box center [142, 39] width 63 height 6
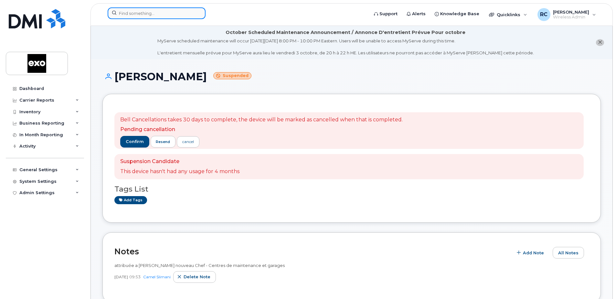
click at [167, 12] on input at bounding box center [157, 13] width 98 height 12
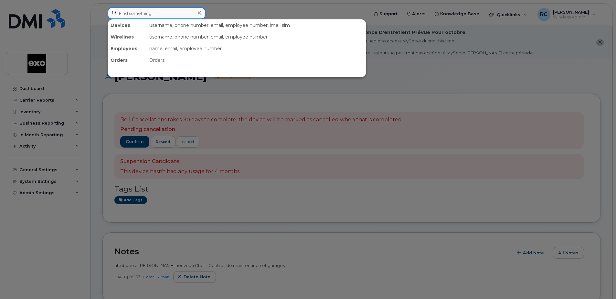
paste input "4383554849"
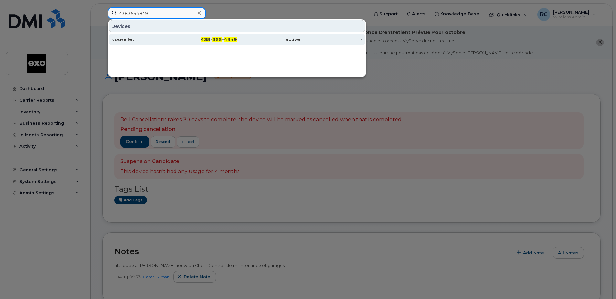
type input "4383554849"
click at [123, 42] on div "Nouvelle ." at bounding box center [142, 39] width 63 height 6
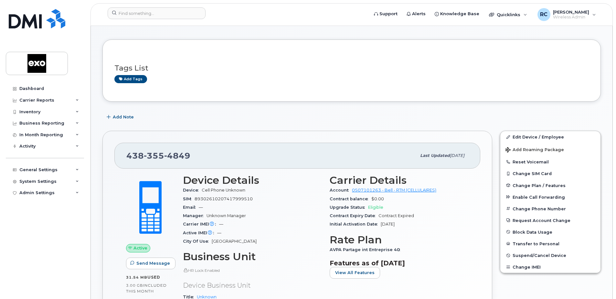
scroll to position [65, 0]
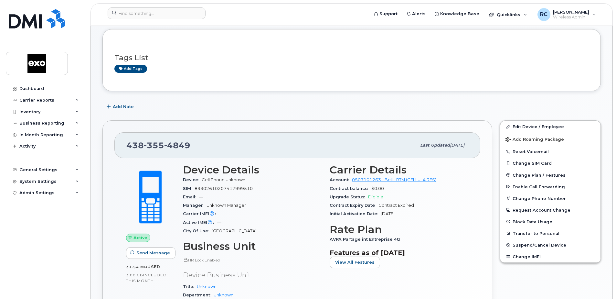
drag, startPoint x: 381, startPoint y: 215, endPoint x: 404, endPoint y: 215, distance: 23.3
click at [395, 215] on span "May 07, 2025" at bounding box center [388, 213] width 14 height 5
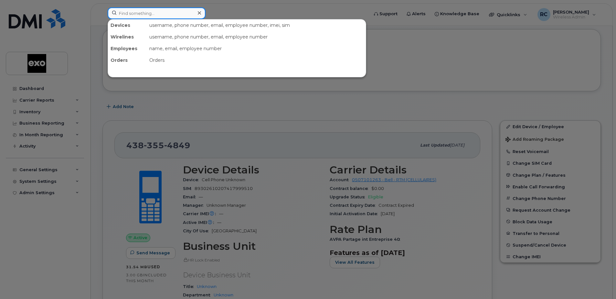
click at [144, 11] on input at bounding box center [157, 13] width 98 height 12
paste input "4384499622"
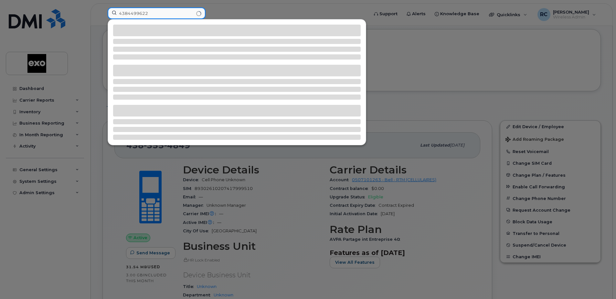
type input "4384499622"
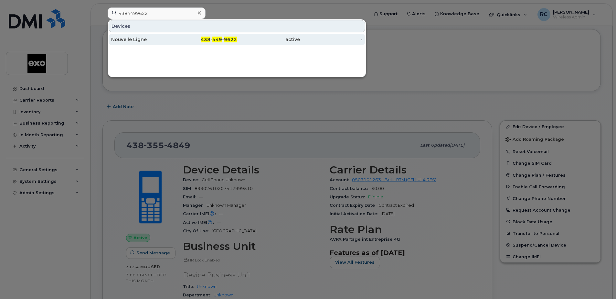
click at [135, 39] on div "Nouvelle Ligne" at bounding box center [142, 39] width 63 height 6
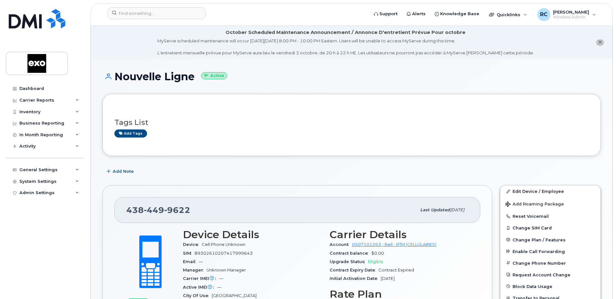
scroll to position [32, 0]
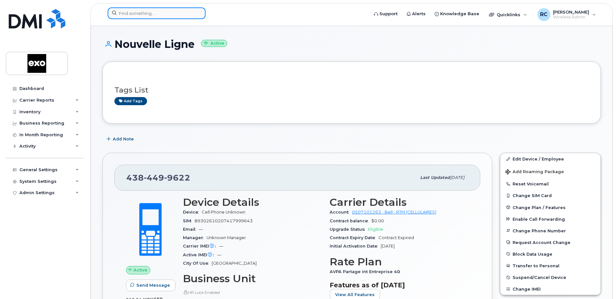
click at [127, 14] on input at bounding box center [157, 13] width 98 height 12
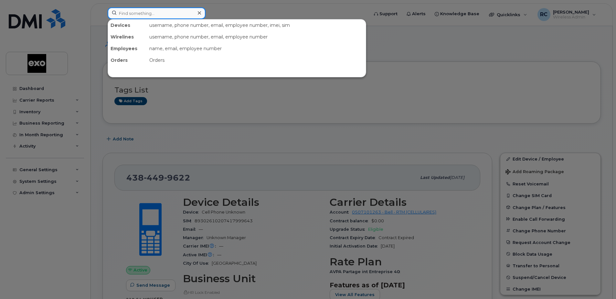
paste input "4384535885"
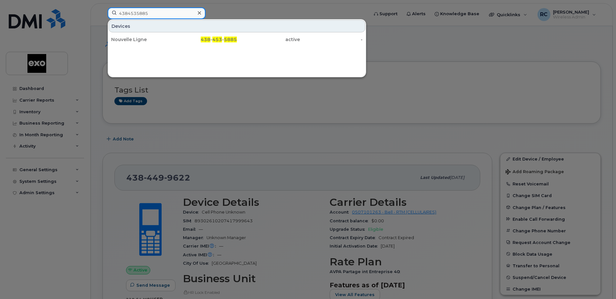
type input "4384535885"
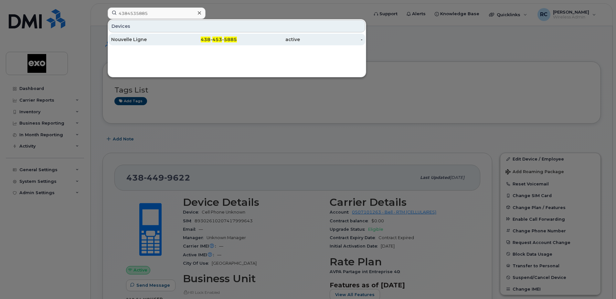
click at [125, 41] on div "Nouvelle Ligne" at bounding box center [142, 39] width 63 height 6
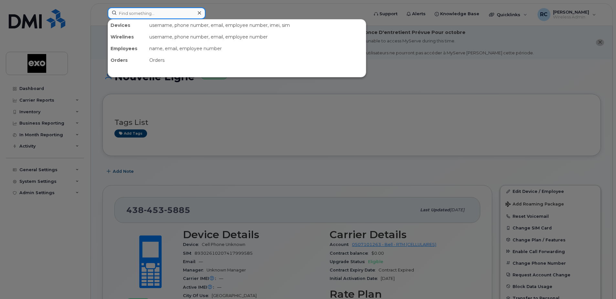
click at [125, 14] on input at bounding box center [157, 13] width 98 height 12
paste input "5142140281"
type input "5142140281"
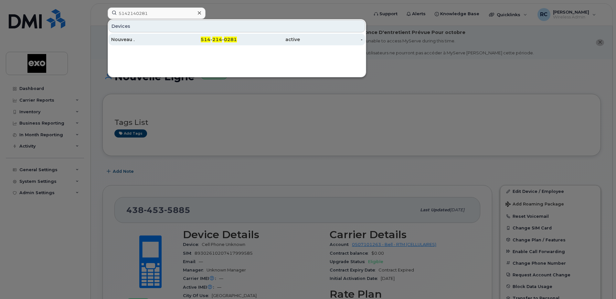
click at [121, 39] on div "Nouveau ." at bounding box center [142, 39] width 63 height 6
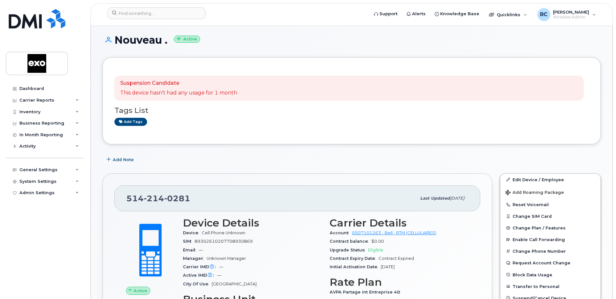
scroll to position [65, 0]
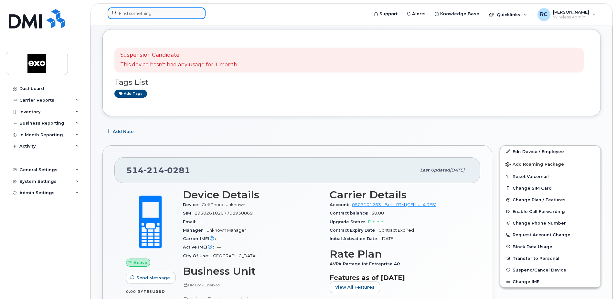
click at [175, 15] on input at bounding box center [157, 13] width 98 height 12
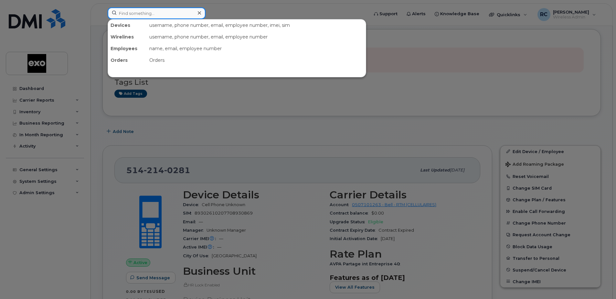
paste input "4384583217"
type input "4384583217"
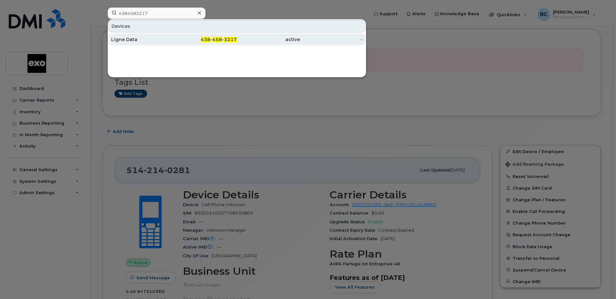
click at [130, 40] on div "Ligne Data" at bounding box center [142, 39] width 63 height 6
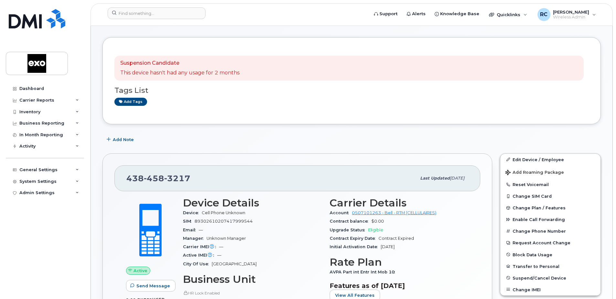
scroll to position [65, 0]
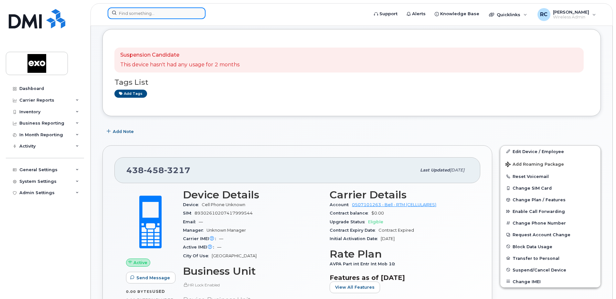
click at [146, 14] on input at bounding box center [157, 13] width 98 height 12
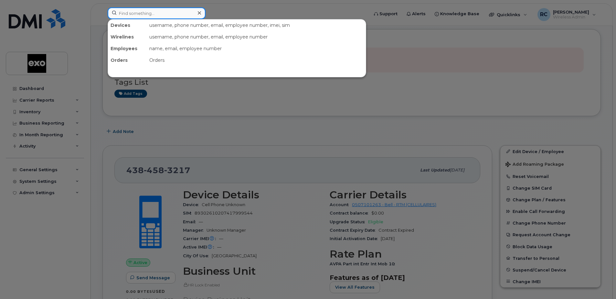
paste input "4384583217"
type input "4384583217"
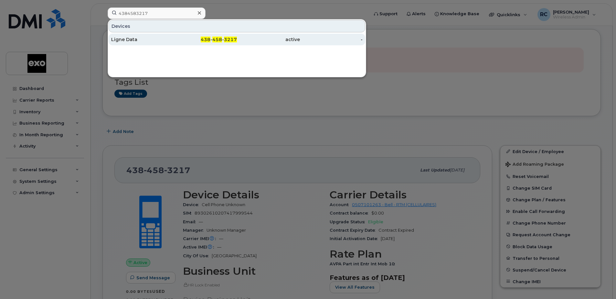
click at [127, 41] on div "Ligne Data" at bounding box center [142, 39] width 63 height 6
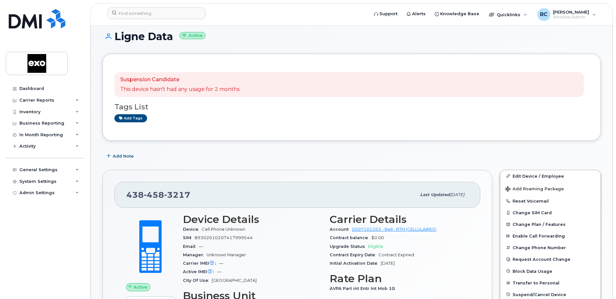
scroll to position [65, 0]
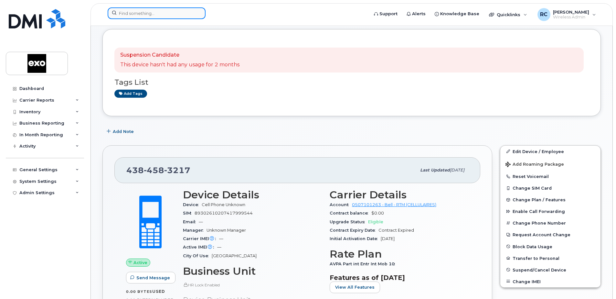
click at [150, 15] on input at bounding box center [157, 13] width 98 height 12
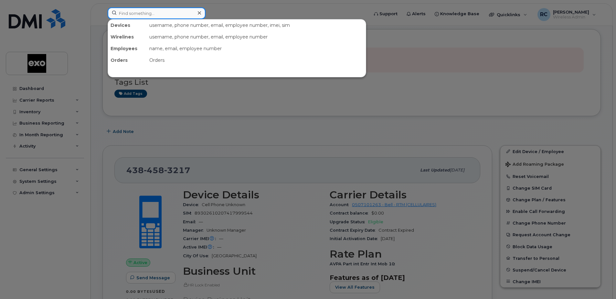
paste input "5144347105"
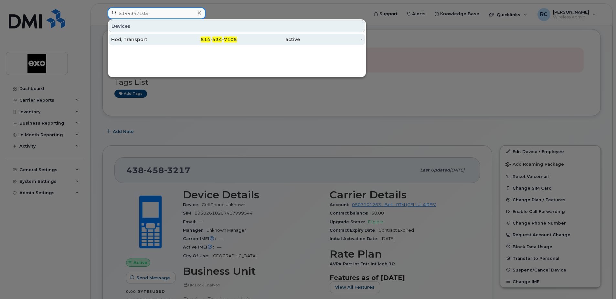
type input "5144347105"
click at [135, 40] on div "Hod, Transport" at bounding box center [142, 39] width 63 height 6
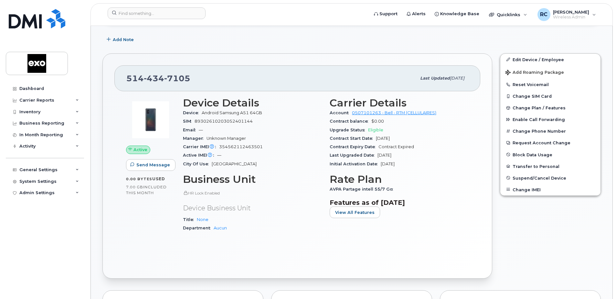
scroll to position [162, 0]
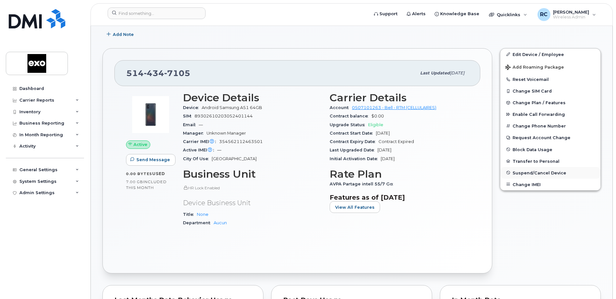
click at [537, 172] on span "Suspend/Cancel Device" at bounding box center [540, 172] width 54 height 5
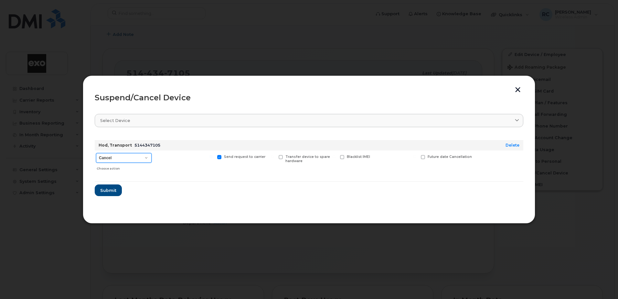
click at [145, 157] on select "Cancel Suspend - Extend Suspension Suspend - Reduced Rate Suspend - Full Rate S…" at bounding box center [124, 158] width 56 height 10
select select "[object Object]"
click at [96, 153] on select "Cancel Suspend - Extend Suspension Suspend - Reduced Rate Suspend - Full Rate S…" at bounding box center [124, 158] width 56 height 10
click at [110, 190] on span "Submit" at bounding box center [108, 190] width 16 height 6
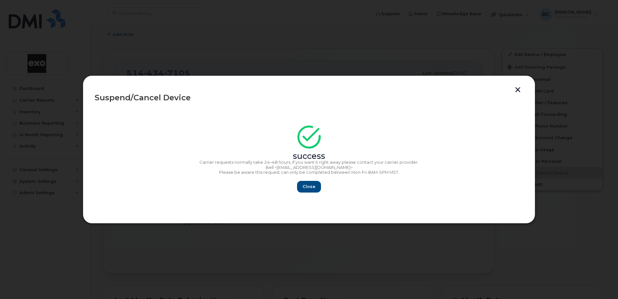
click at [520, 90] on button "button" at bounding box center [518, 90] width 10 height 7
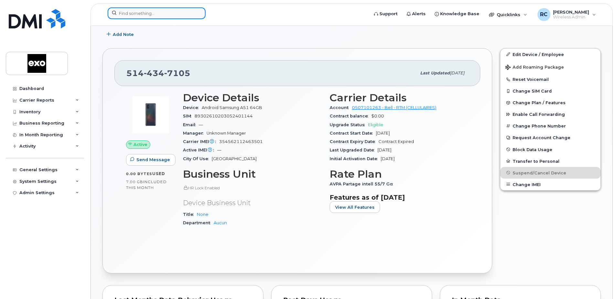
click at [122, 14] on input at bounding box center [157, 13] width 98 height 12
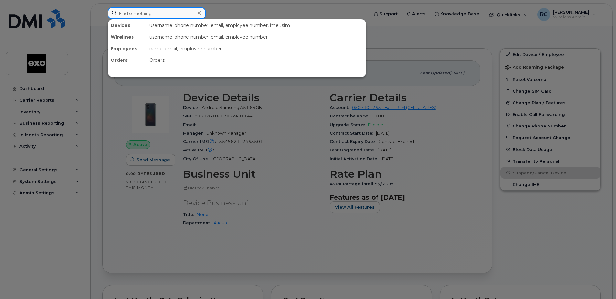
paste input "5147749167"
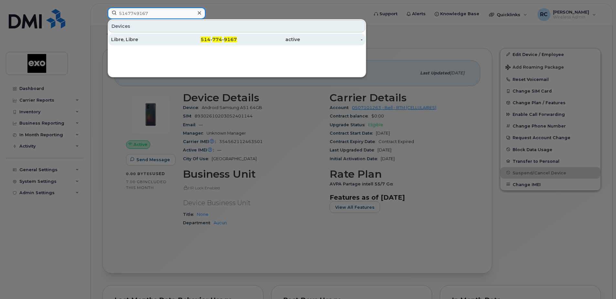
type input "5147749167"
click at [120, 38] on div "Libre, Libre" at bounding box center [142, 39] width 63 height 6
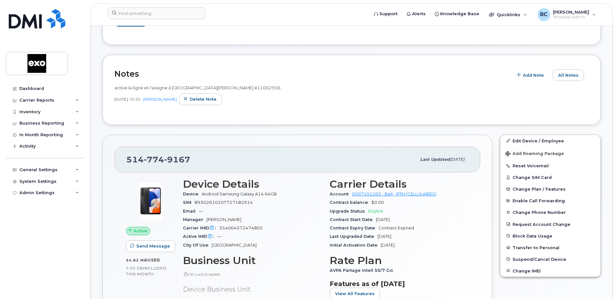
scroll to position [162, 0]
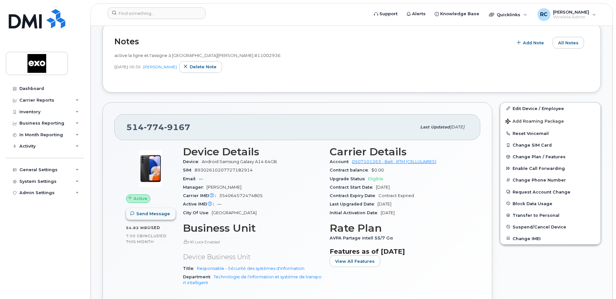
click at [144, 215] on button "Send Message" at bounding box center [150, 214] width 49 height 12
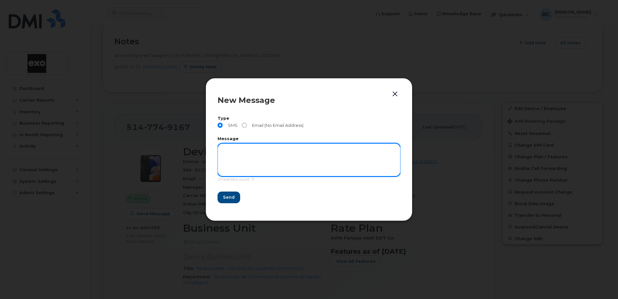
click at [246, 153] on textarea at bounding box center [309, 159] width 183 height 33
type textarea "SVP contacter [PERSON_NAME]"
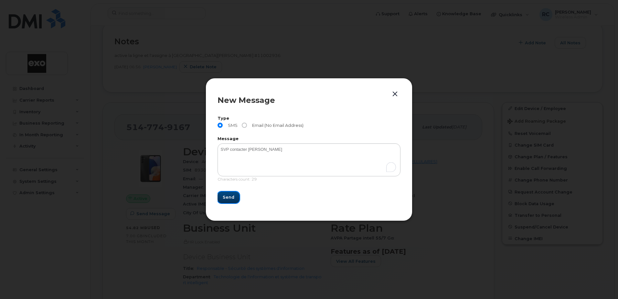
click at [225, 196] on span "Send" at bounding box center [229, 197] width 12 height 6
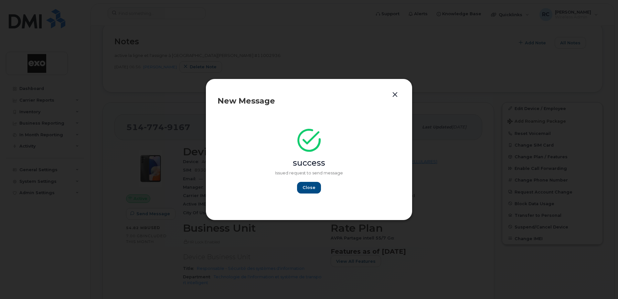
click at [396, 94] on button "button" at bounding box center [395, 94] width 10 height 9
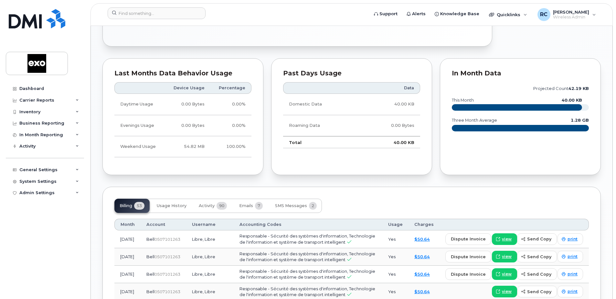
scroll to position [453, 0]
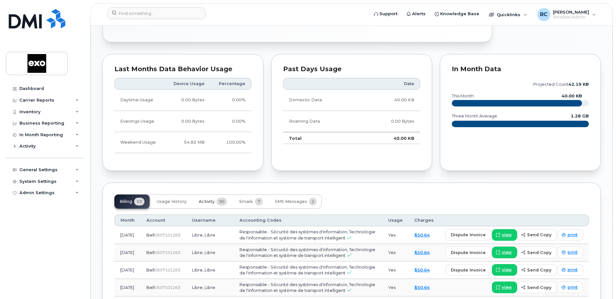
click at [215, 205] on button "Activity 90" at bounding box center [213, 201] width 38 height 14
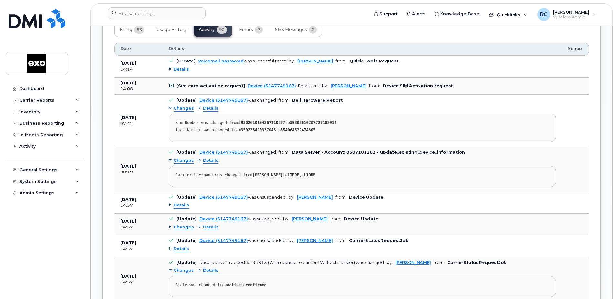
scroll to position [614, 0]
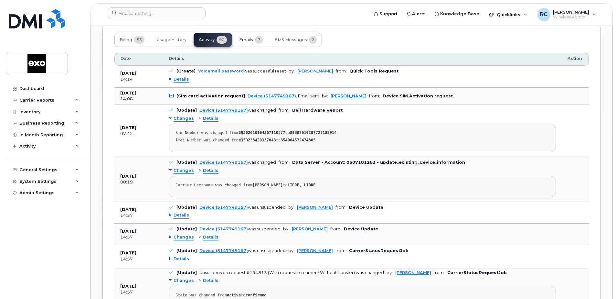
click at [246, 42] on span "Emails" at bounding box center [246, 39] width 14 height 5
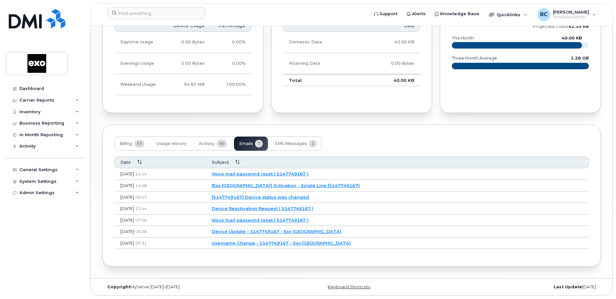
scroll to position [517, 0]
click at [177, 144] on span "Usage History" at bounding box center [172, 143] width 30 height 5
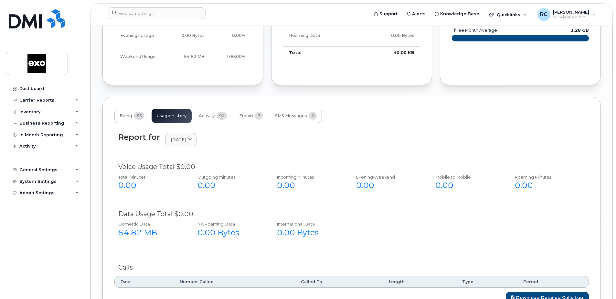
scroll to position [599, 0]
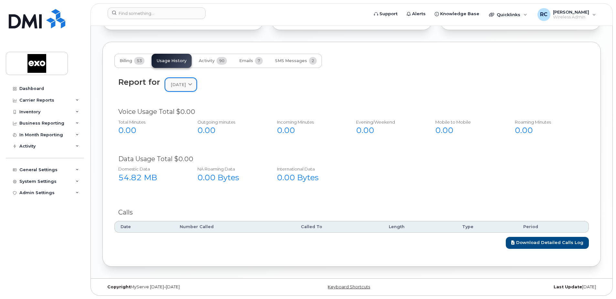
click at [193, 86] on span at bounding box center [190, 84] width 6 height 6
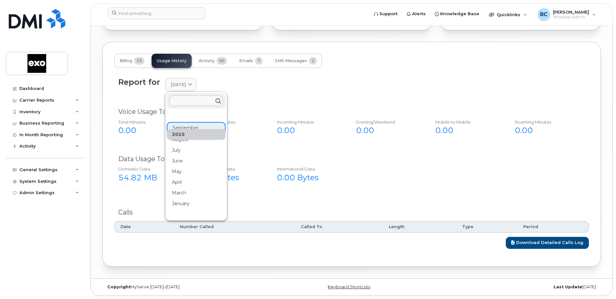
click at [187, 139] on div "2025" at bounding box center [196, 134] width 59 height 11
click at [182, 141] on div "August" at bounding box center [196, 139] width 59 height 11
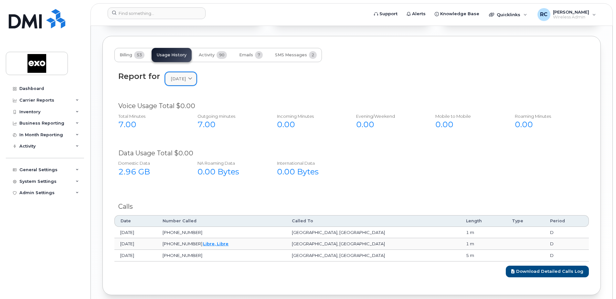
click at [192, 81] on icon at bounding box center [190, 79] width 4 height 4
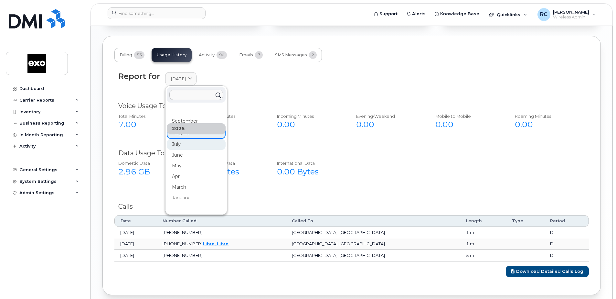
click at [183, 150] on div "July" at bounding box center [196, 144] width 59 height 11
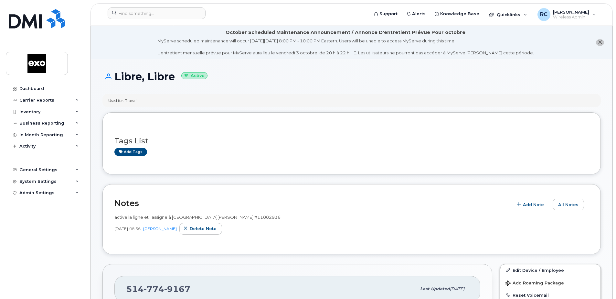
scroll to position [162, 0]
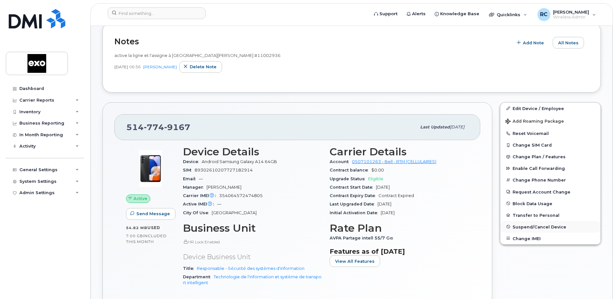
click at [546, 229] on span "Suspend/Cancel Device" at bounding box center [540, 226] width 54 height 5
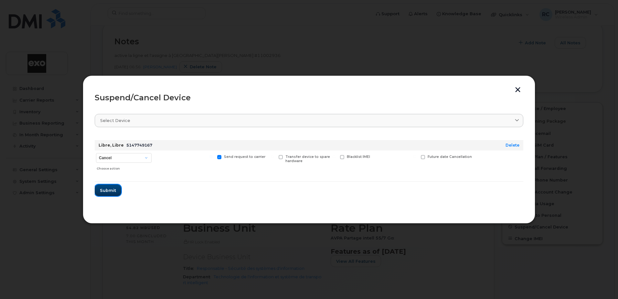
click at [111, 190] on span "Submit" at bounding box center [108, 190] width 16 height 6
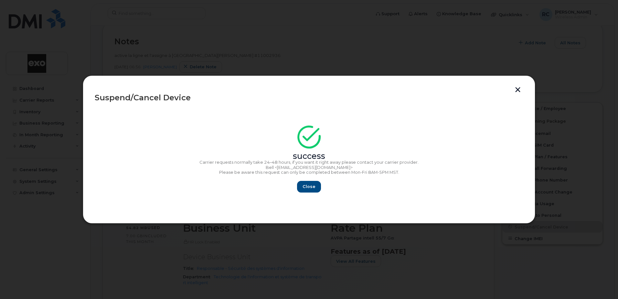
click at [519, 91] on button "button" at bounding box center [518, 90] width 10 height 7
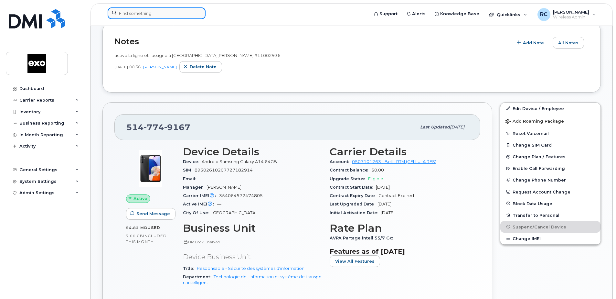
click at [163, 15] on input at bounding box center [157, 13] width 98 height 12
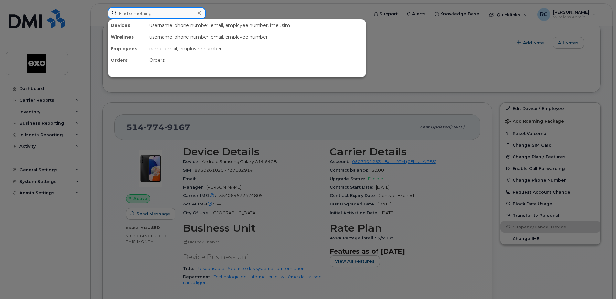
paste input "4382708520"
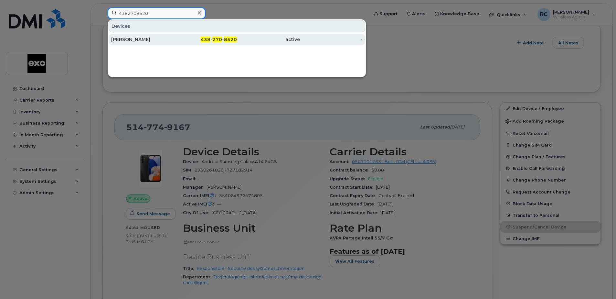
type input "4382708520"
click at [137, 38] on div "[PERSON_NAME]" at bounding box center [142, 39] width 63 height 6
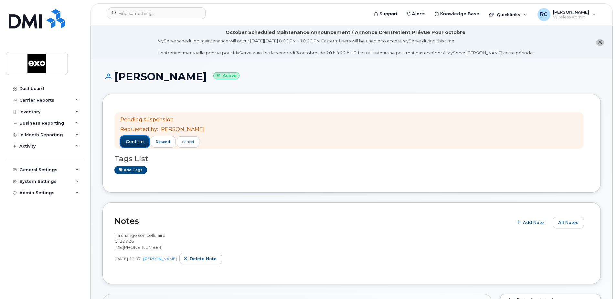
click at [131, 142] on span "confirm" at bounding box center [135, 142] width 18 height 6
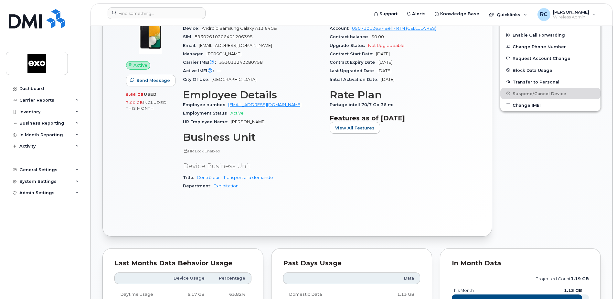
scroll to position [388, 0]
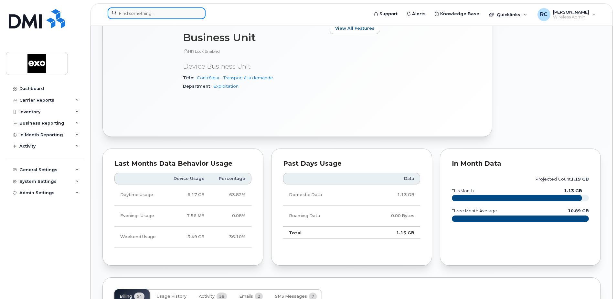
click at [160, 15] on input at bounding box center [157, 13] width 98 height 12
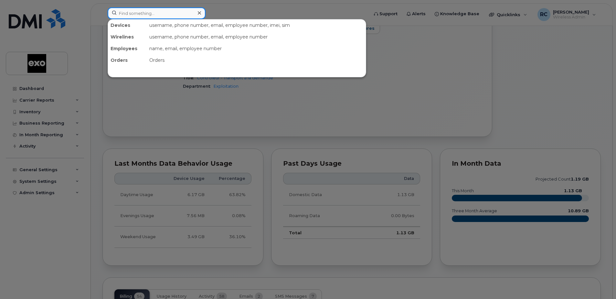
click at [140, 14] on input at bounding box center [157, 13] width 98 height 12
paste input "4383554849"
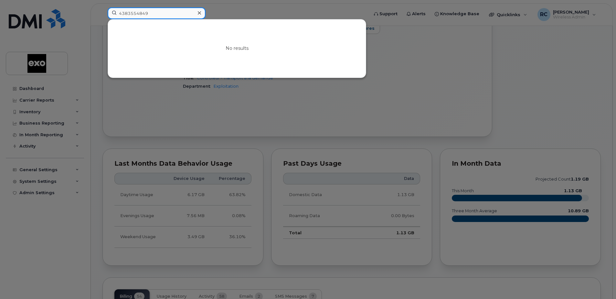
type input "4383554849"
click at [196, 15] on div at bounding box center [199, 12] width 9 height 9
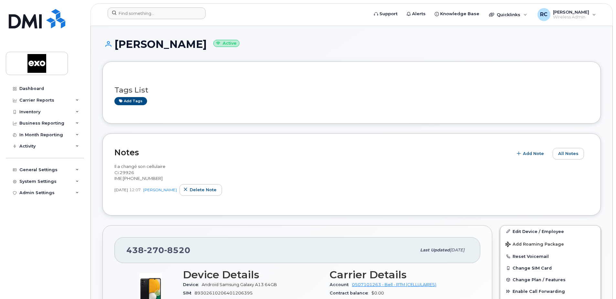
scroll to position [0, 0]
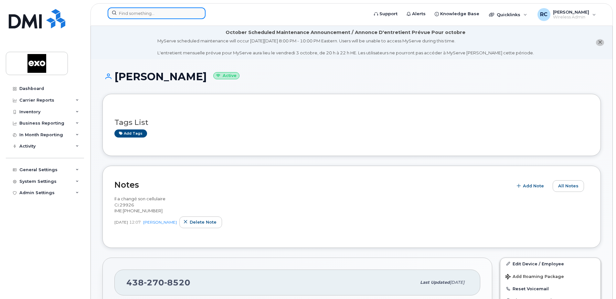
click at [151, 13] on input at bounding box center [157, 13] width 98 height 12
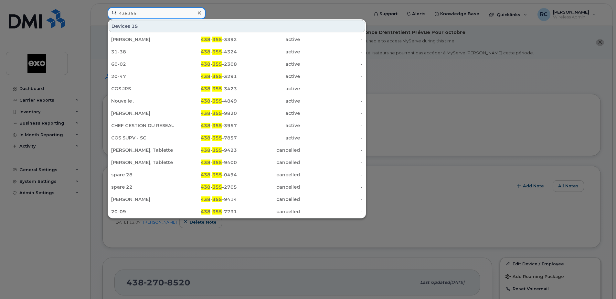
type input "4383554849"
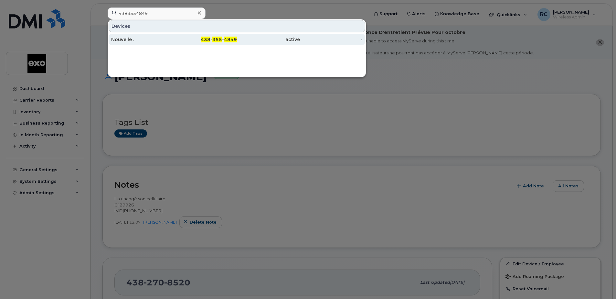
click at [137, 38] on div "Nouvelle ." at bounding box center [142, 39] width 63 height 6
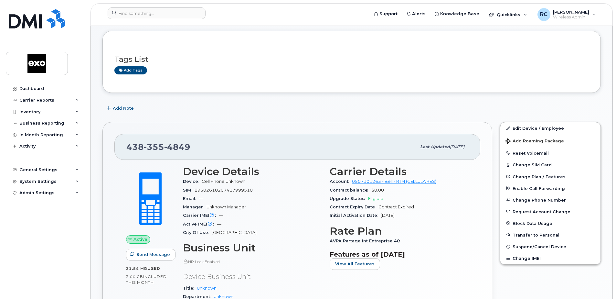
scroll to position [65, 0]
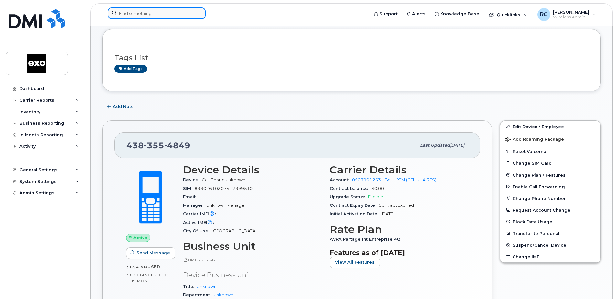
click at [143, 14] on input at bounding box center [157, 13] width 98 height 12
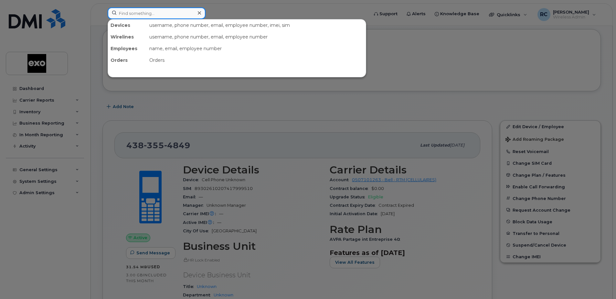
paste input "4384499622"
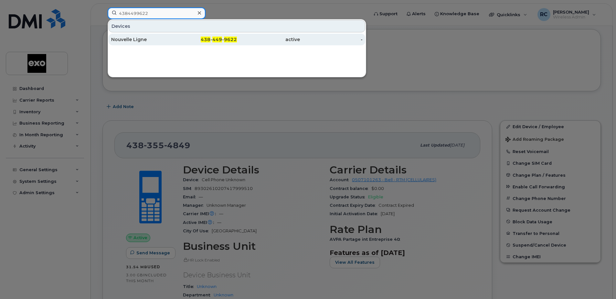
type input "4384499622"
click at [135, 40] on div "Nouvelle Ligne" at bounding box center [142, 39] width 63 height 6
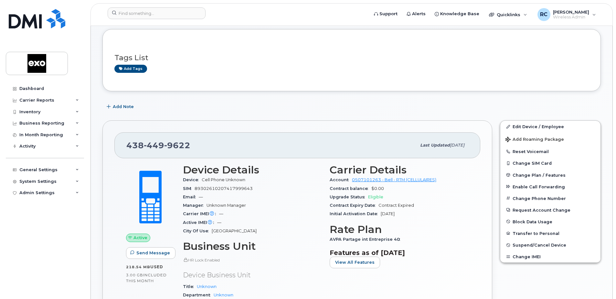
scroll to position [97, 0]
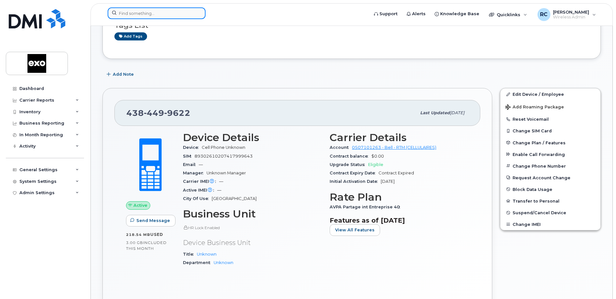
click at [176, 15] on input at bounding box center [157, 13] width 98 height 12
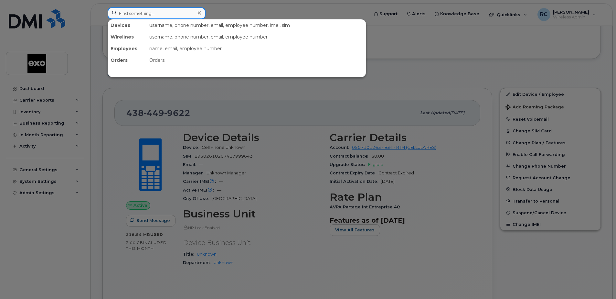
paste input "4384535885"
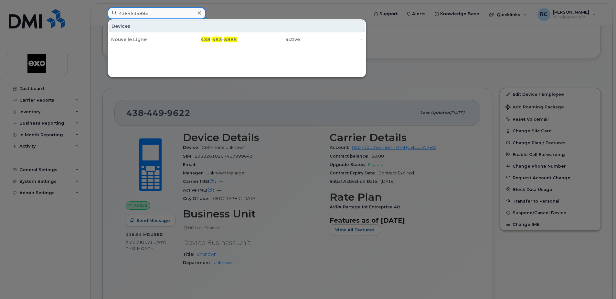
type input "4384535885"
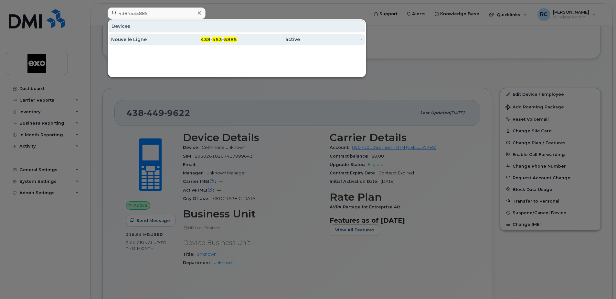
click at [125, 39] on div "Nouvelle Ligne" at bounding box center [142, 39] width 63 height 6
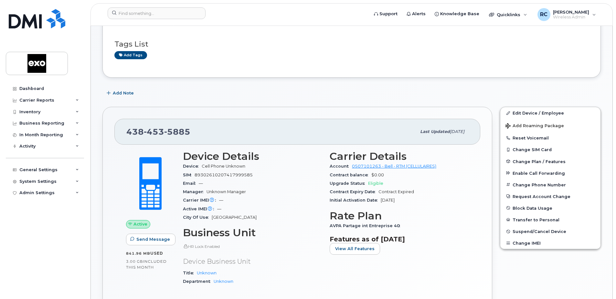
scroll to position [97, 0]
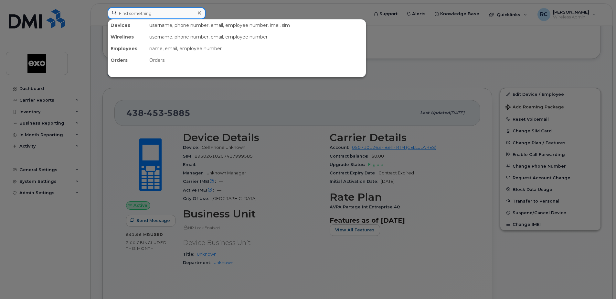
click at [137, 18] on input at bounding box center [157, 13] width 98 height 12
paste input "5142140281"
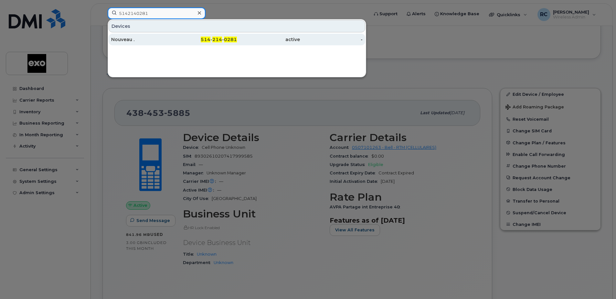
type input "5142140281"
click at [138, 39] on div "Nouveau ." at bounding box center [142, 39] width 63 height 6
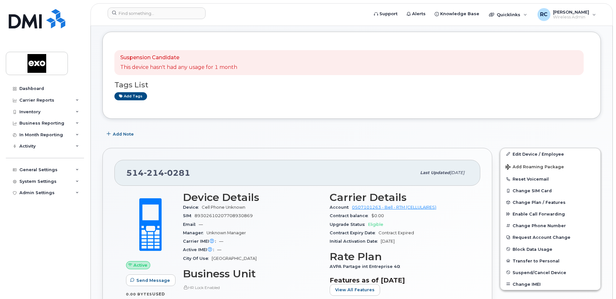
scroll to position [65, 0]
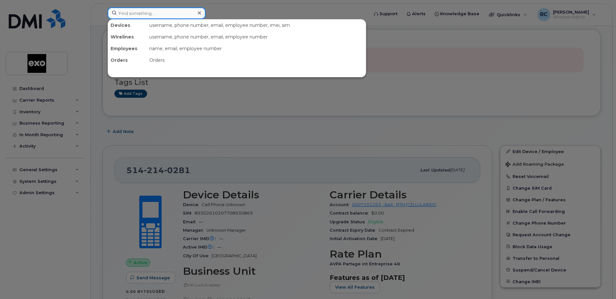
click at [150, 17] on input at bounding box center [157, 13] width 98 height 12
paste input "5142356857"
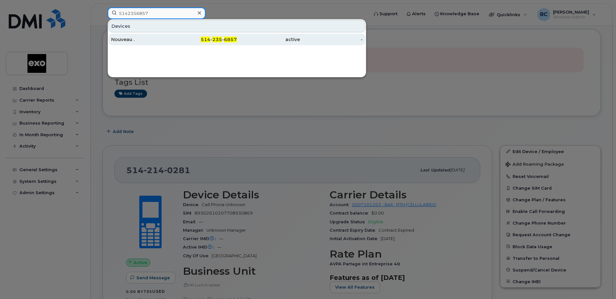
type input "5142356857"
click at [132, 39] on div "Nouveau ." at bounding box center [142, 39] width 63 height 6
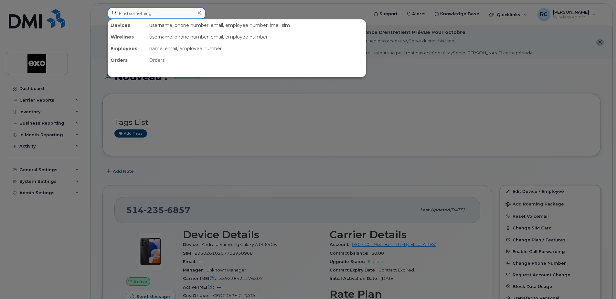
click at [122, 13] on input at bounding box center [157, 13] width 98 height 12
paste input "4384583217"
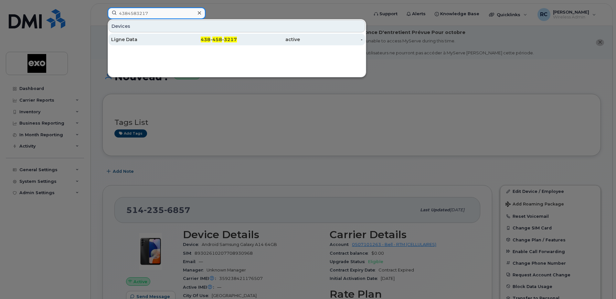
type input "4384583217"
click at [138, 39] on div "Ligne Data" at bounding box center [142, 39] width 63 height 6
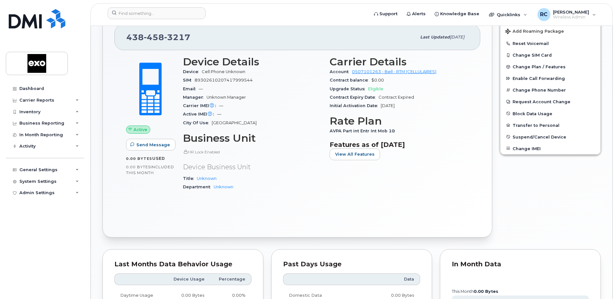
scroll to position [167, 0]
